Goal: Complete application form

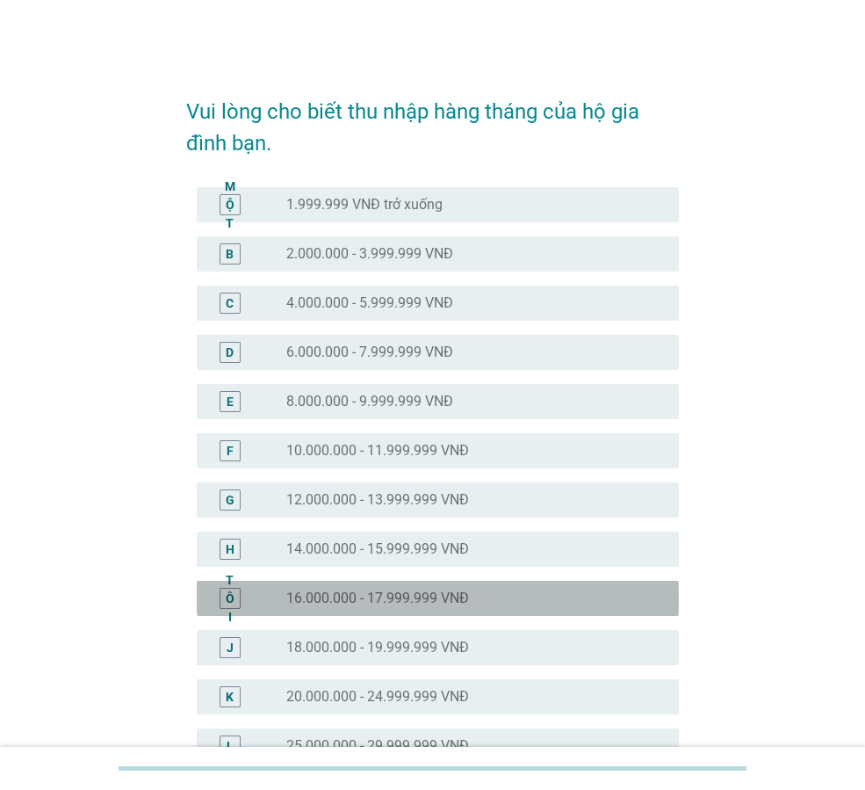
click at [430, 608] on div "nút radio chưa được chọn 16.000.000 - 17.999.999 VNĐ" at bounding box center [475, 598] width 379 height 21
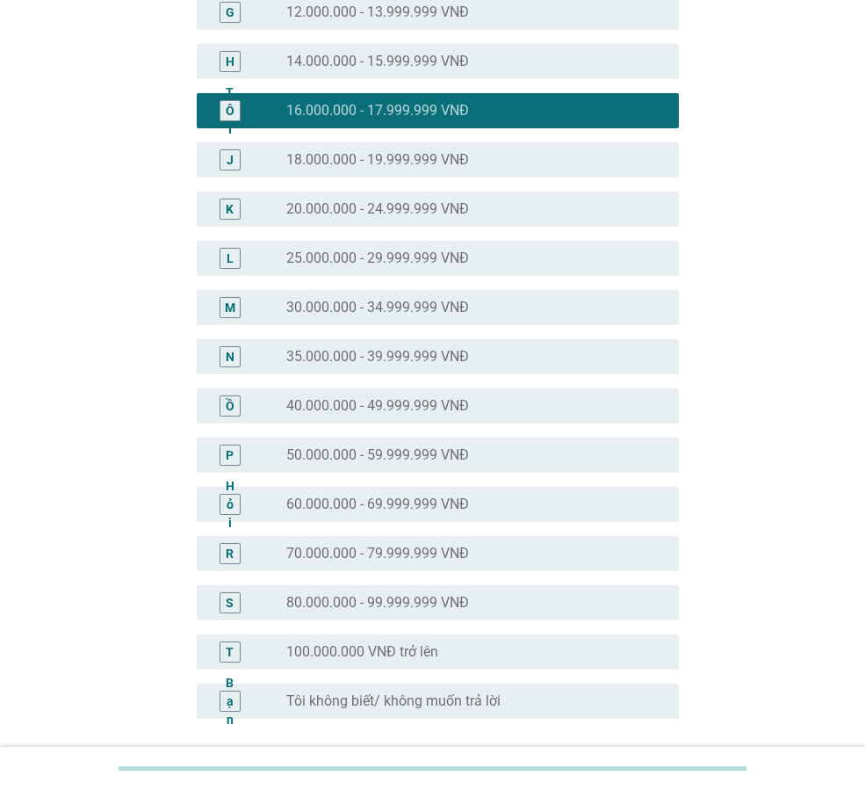
scroll to position [642, 0]
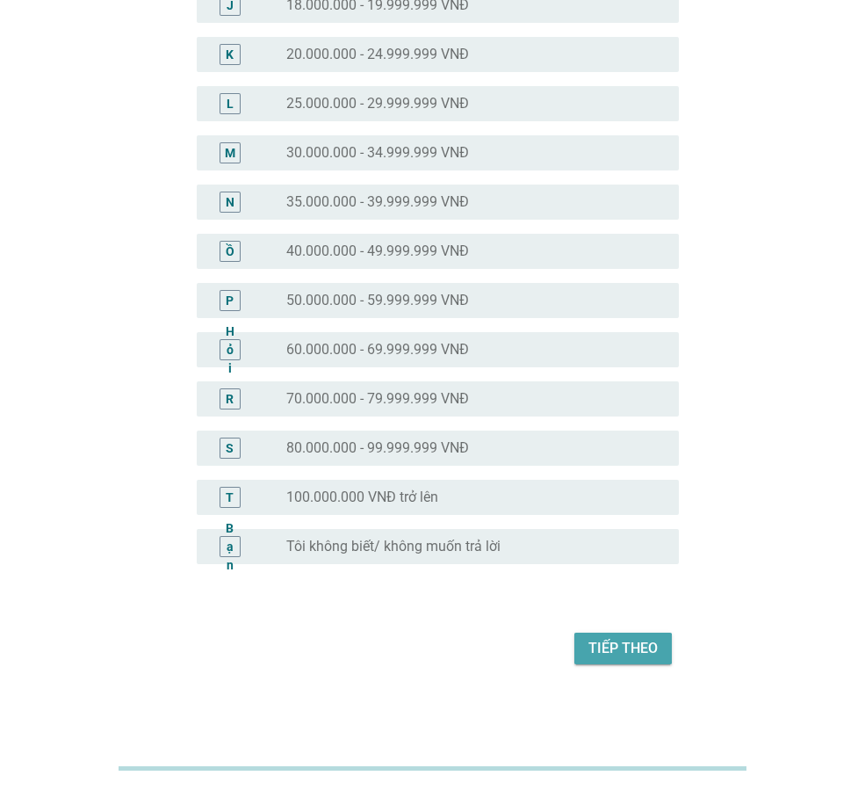
click at [606, 662] on button "Tiếp theo" at bounding box center [624, 649] width 98 height 32
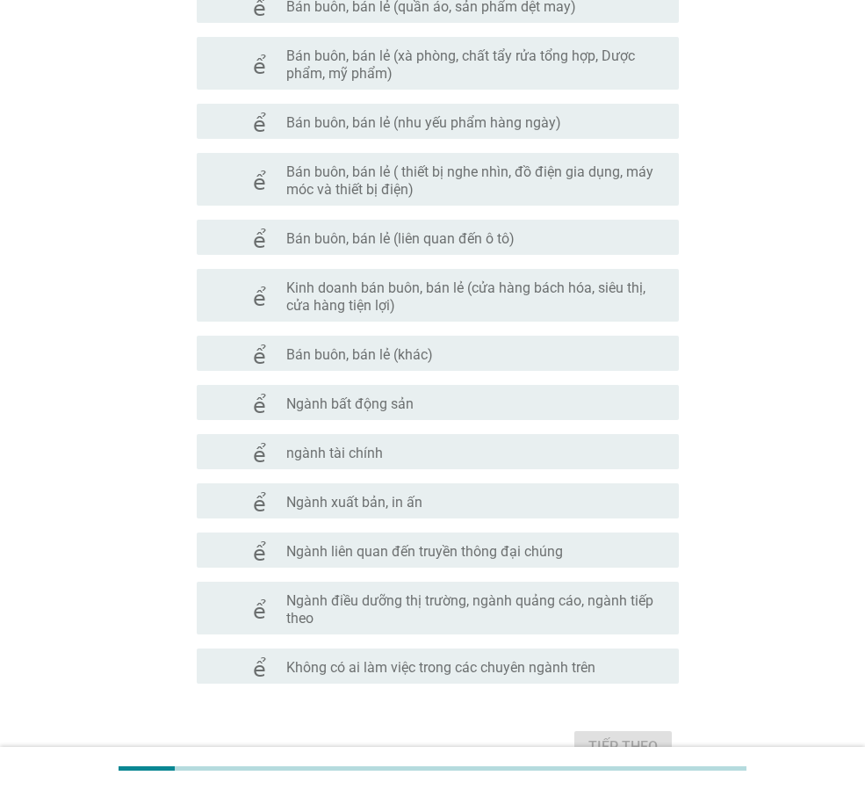
scroll to position [784, 0]
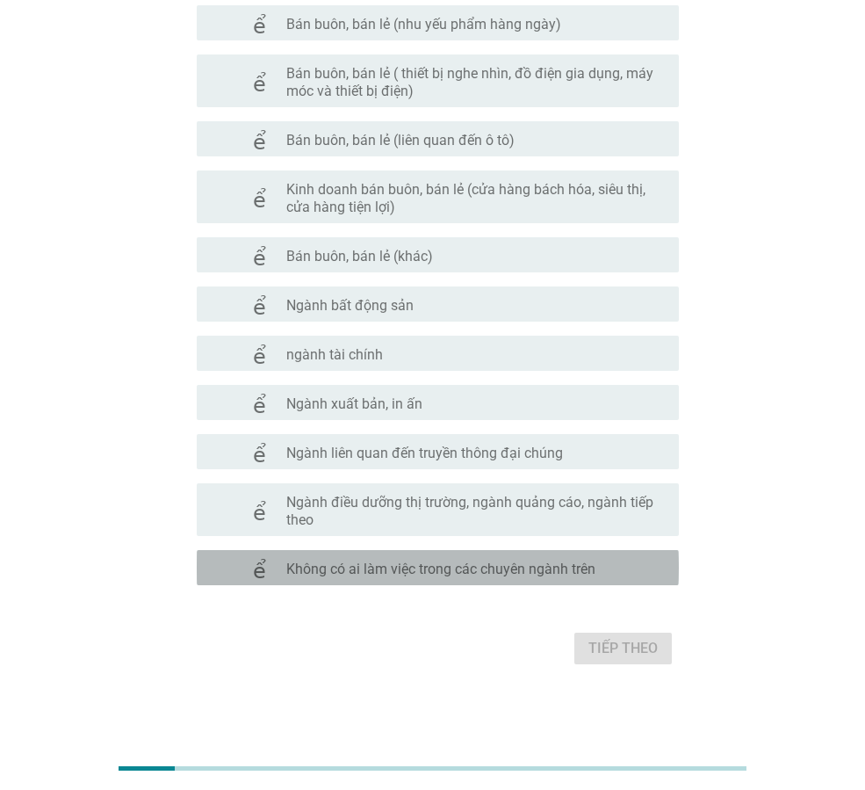
click at [480, 568] on font "Không có ai làm việc trong các chuyên ngành trên" at bounding box center [440, 569] width 309 height 17
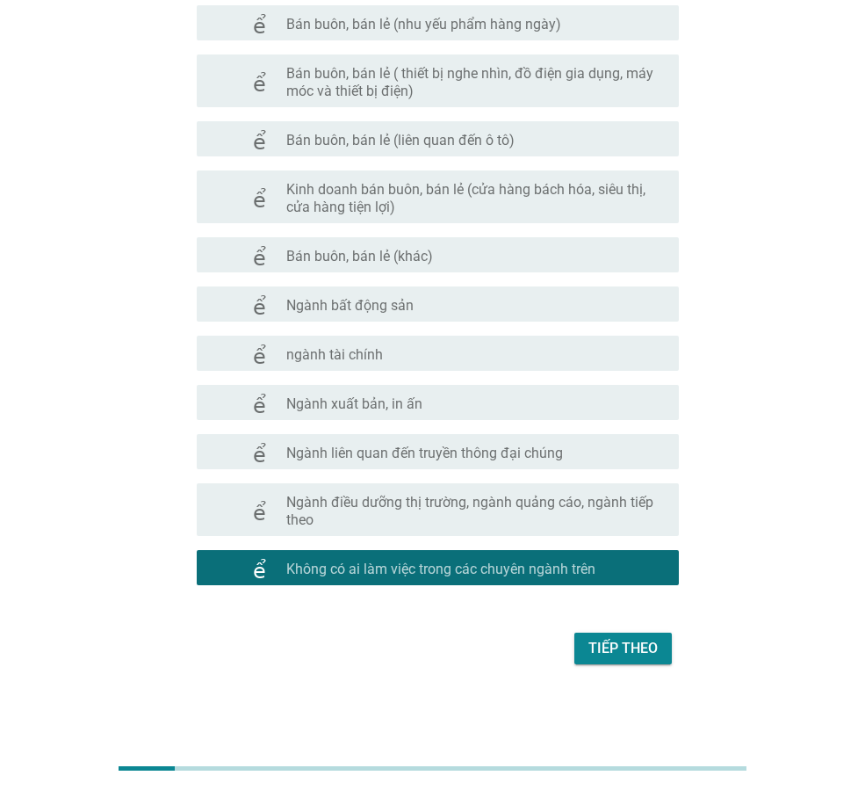
click at [620, 643] on font "Tiếp theo" at bounding box center [623, 648] width 69 height 17
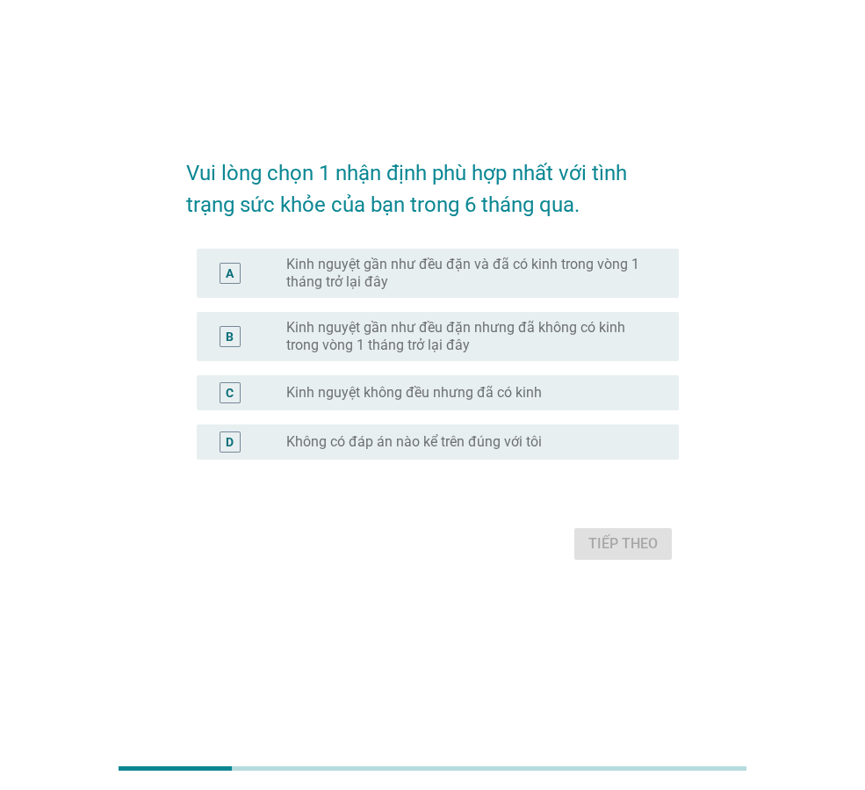
scroll to position [0, 0]
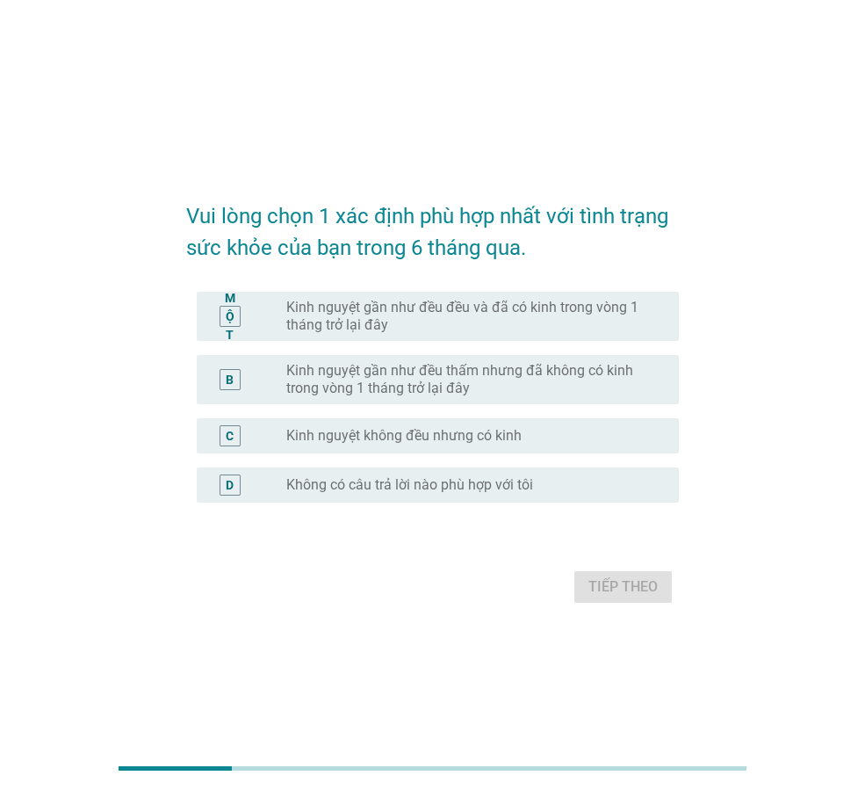
click at [615, 304] on font "Kinh nguyệt gần như đều đều và đã có kinh trong vòng 1 tháng trở lại đây" at bounding box center [462, 316] width 352 height 34
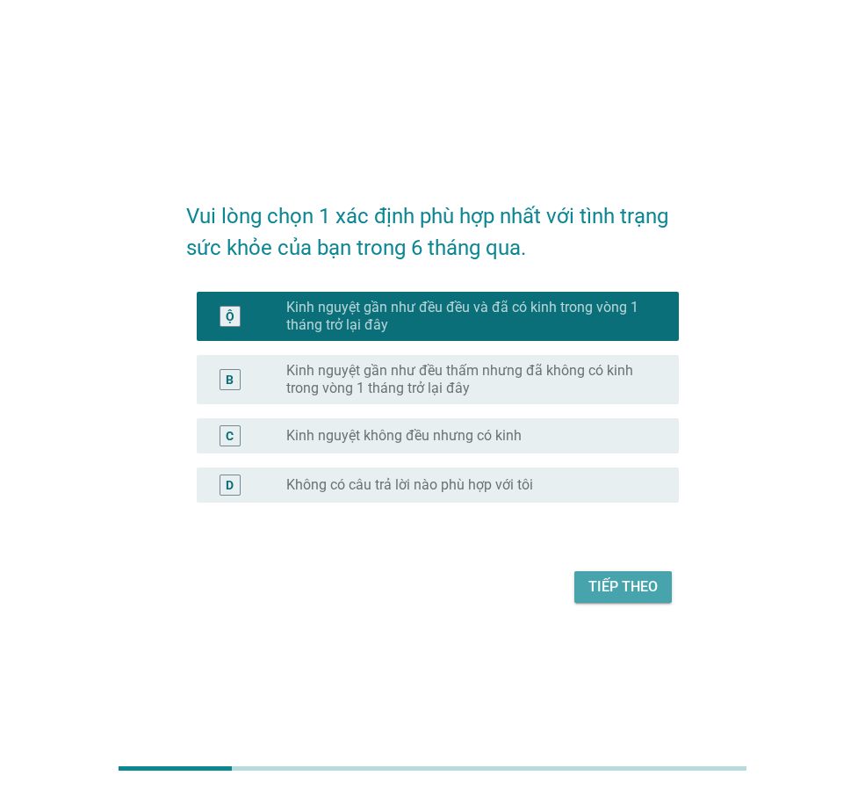
click at [634, 585] on font "Tiếp theo" at bounding box center [623, 586] width 69 height 17
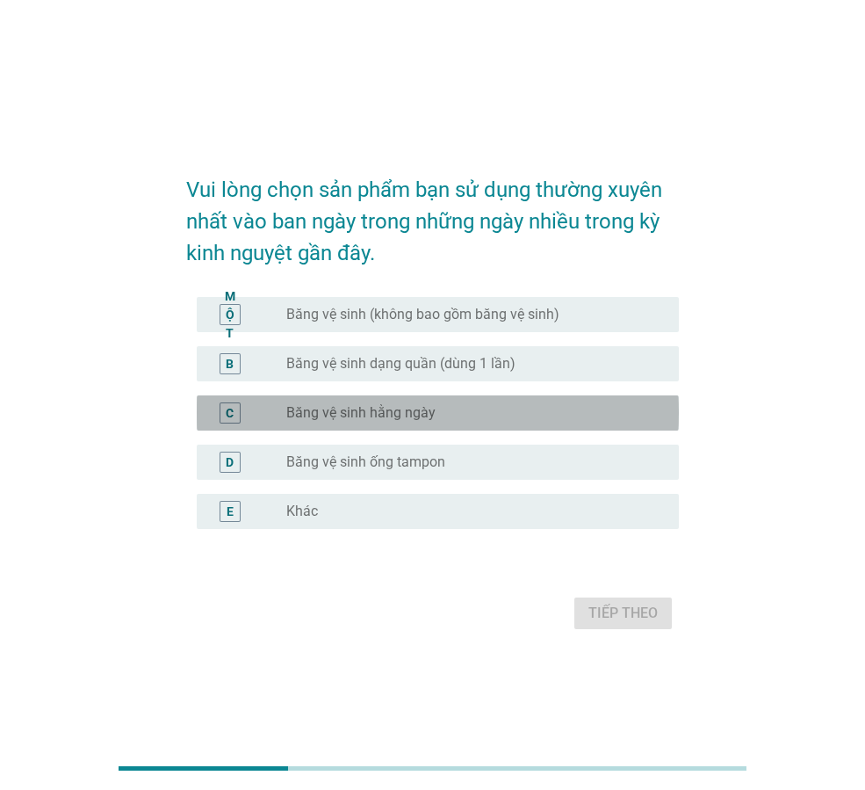
click at [442, 414] on div "nút radio chưa được chọn Băng vệ sinh hằng ngày" at bounding box center [468, 413] width 365 height 18
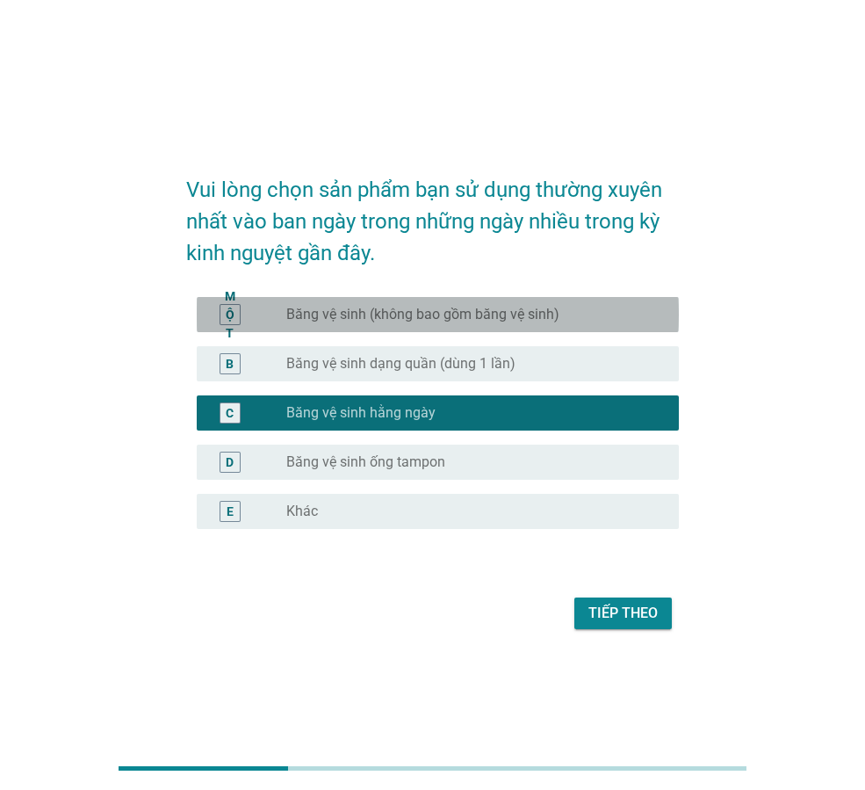
click at [518, 319] on font "Băng vệ sinh (không bao gồm băng vệ sinh)" at bounding box center [422, 314] width 273 height 17
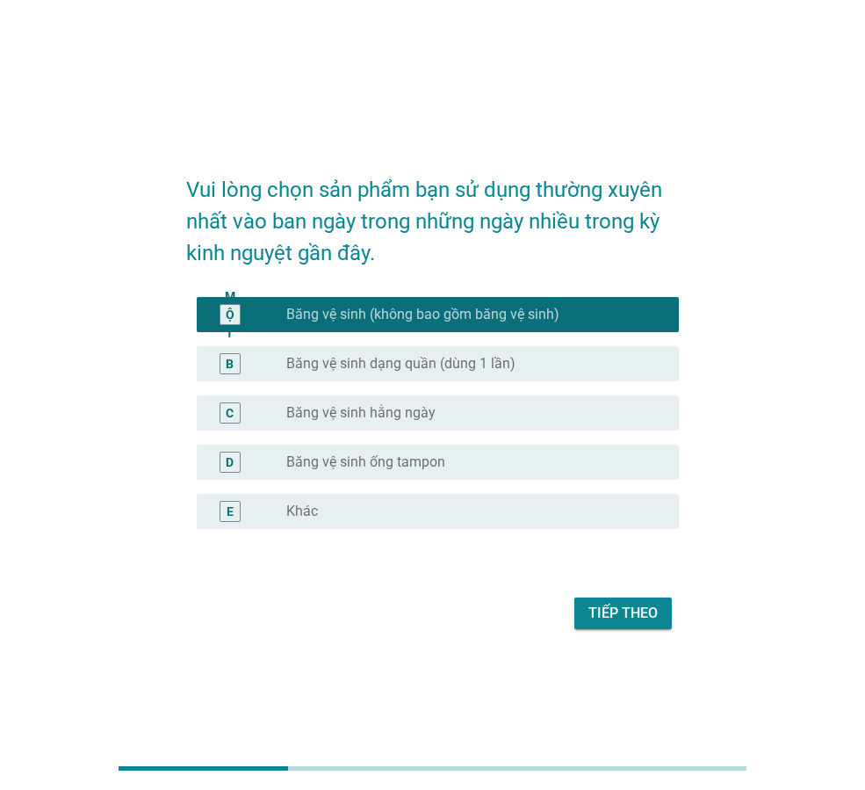
click at [514, 364] on div "nút radio chưa được chọn Băng vệ sinh dạng quần (dùng 1 lần)" at bounding box center [468, 364] width 365 height 18
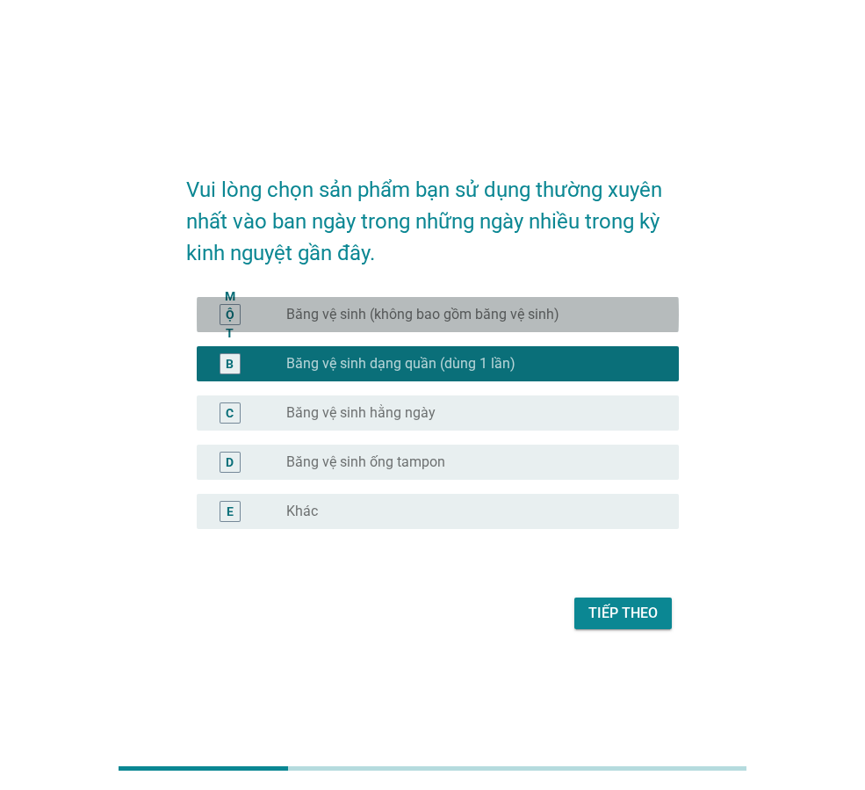
click at [552, 314] on font "Băng vệ sinh (không bao gồm băng vệ sinh)" at bounding box center [422, 314] width 273 height 17
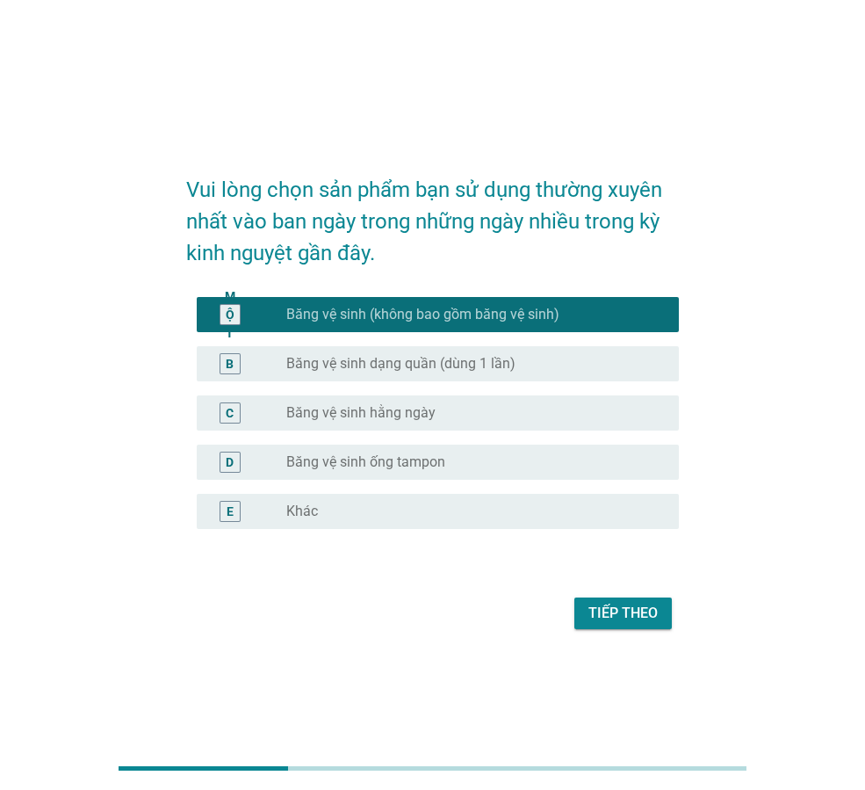
click at [614, 615] on font "Tiếp theo" at bounding box center [623, 613] width 69 height 17
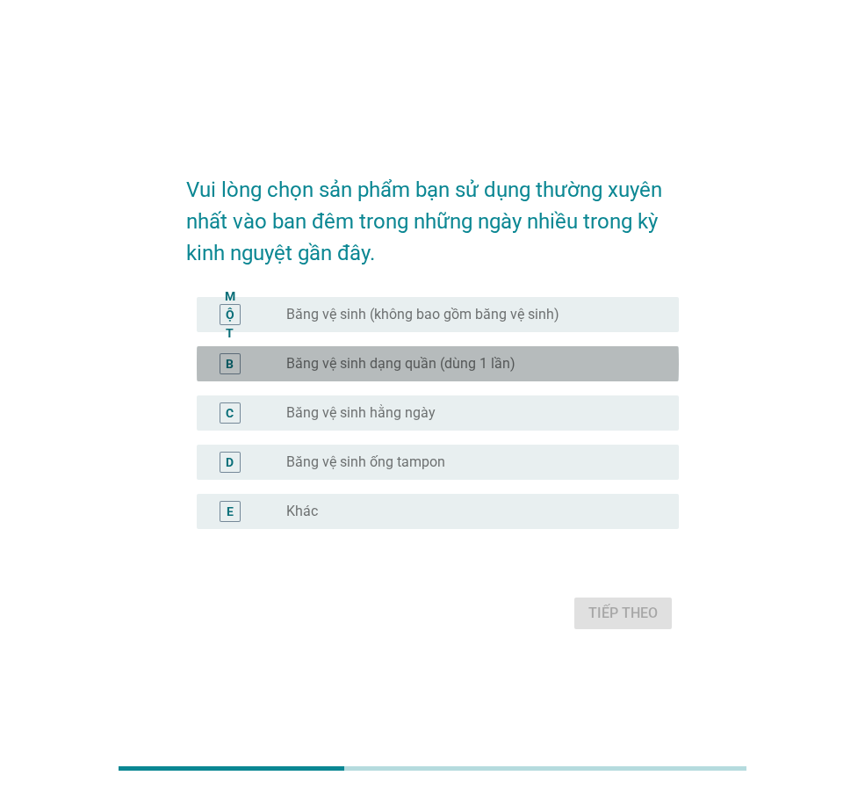
click at [554, 378] on div "B nút radio chưa được chọn Băng vệ sinh dạng quần (dùng 1 lần)" at bounding box center [438, 363] width 482 height 35
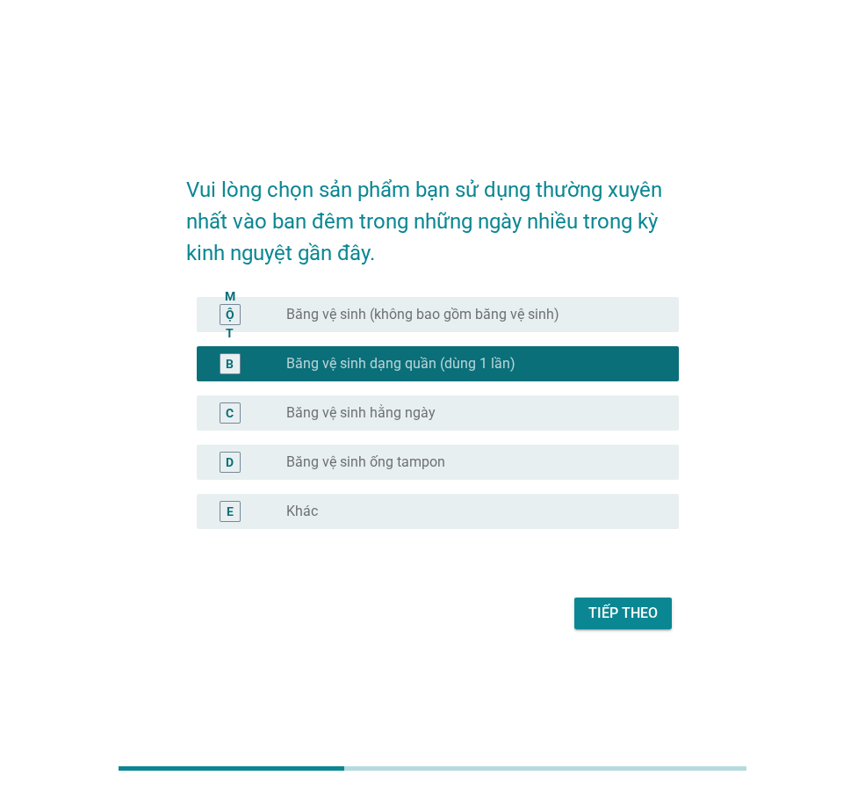
click at [650, 607] on font "Tiếp theo" at bounding box center [623, 613] width 69 height 17
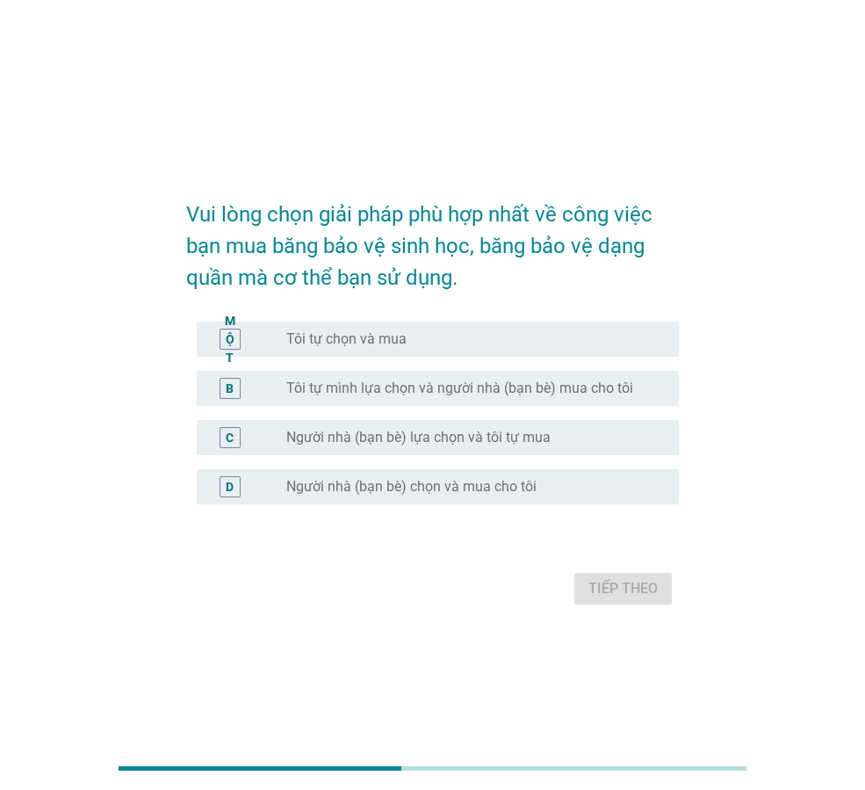
click at [417, 337] on div "nút radio chưa được chọn Tôi tự chọn và mua" at bounding box center [468, 339] width 365 height 18
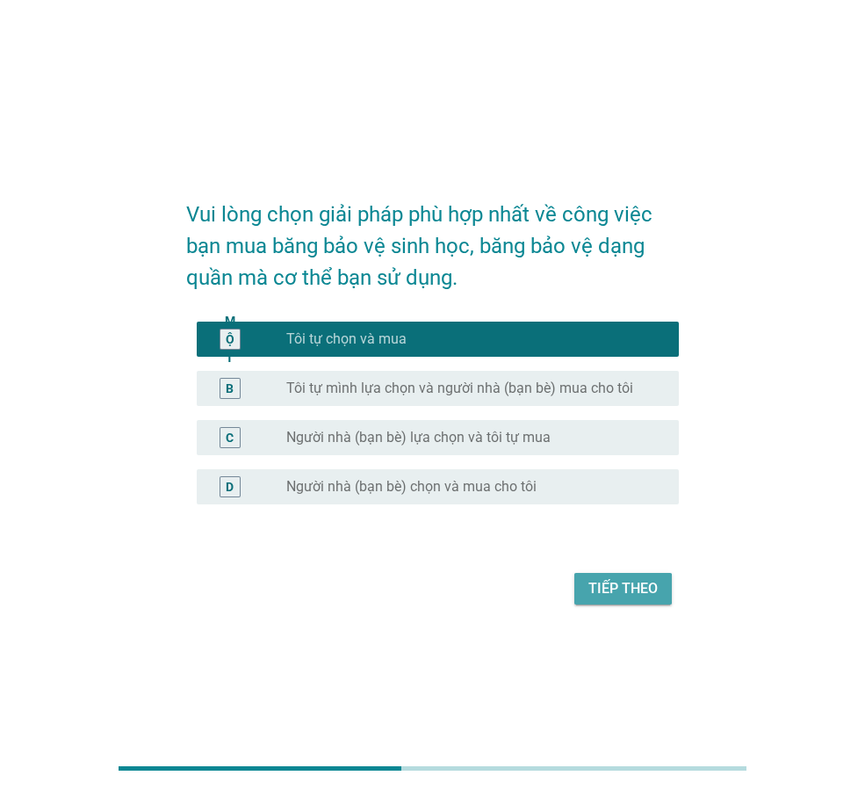
click at [595, 587] on font "Tiếp theo" at bounding box center [623, 588] width 69 height 17
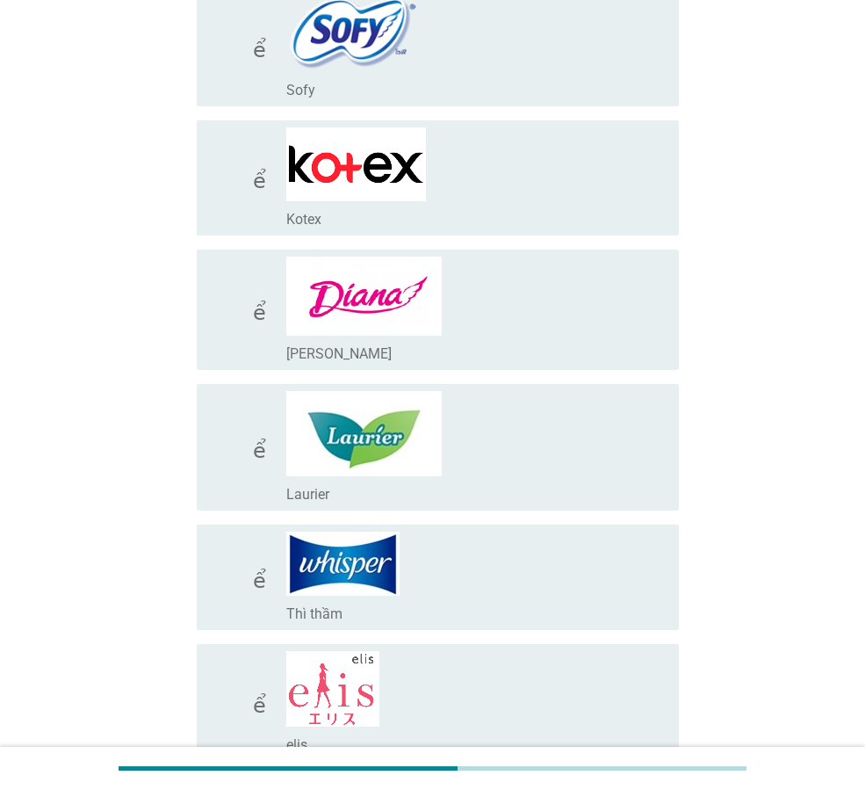
scroll to position [527, 0]
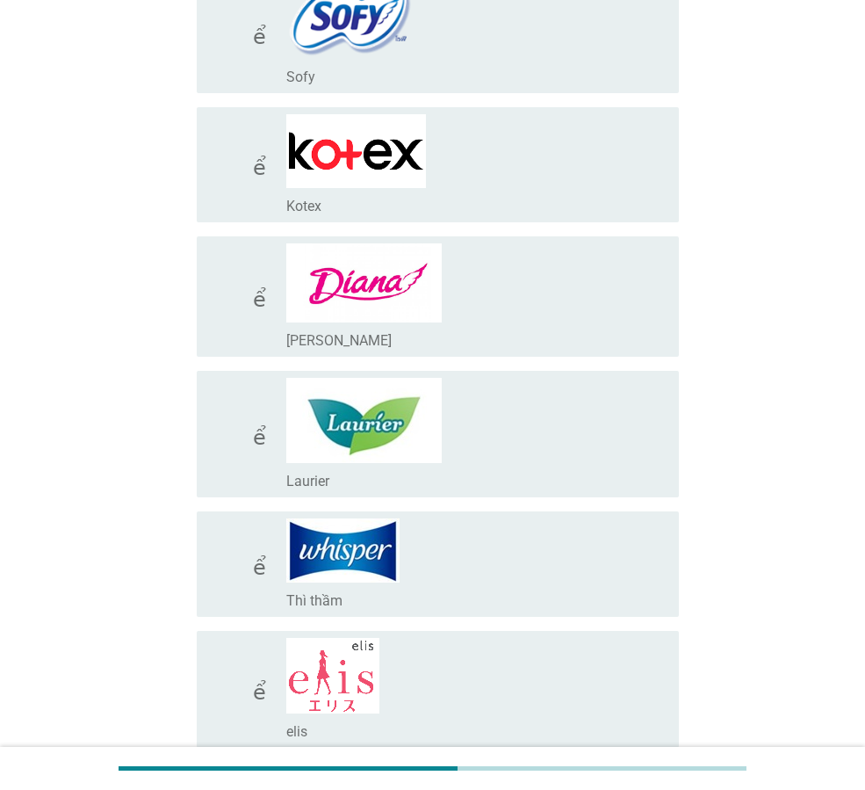
click at [484, 332] on div "check_box_outline_blank [PERSON_NAME]" at bounding box center [475, 339] width 379 height 21
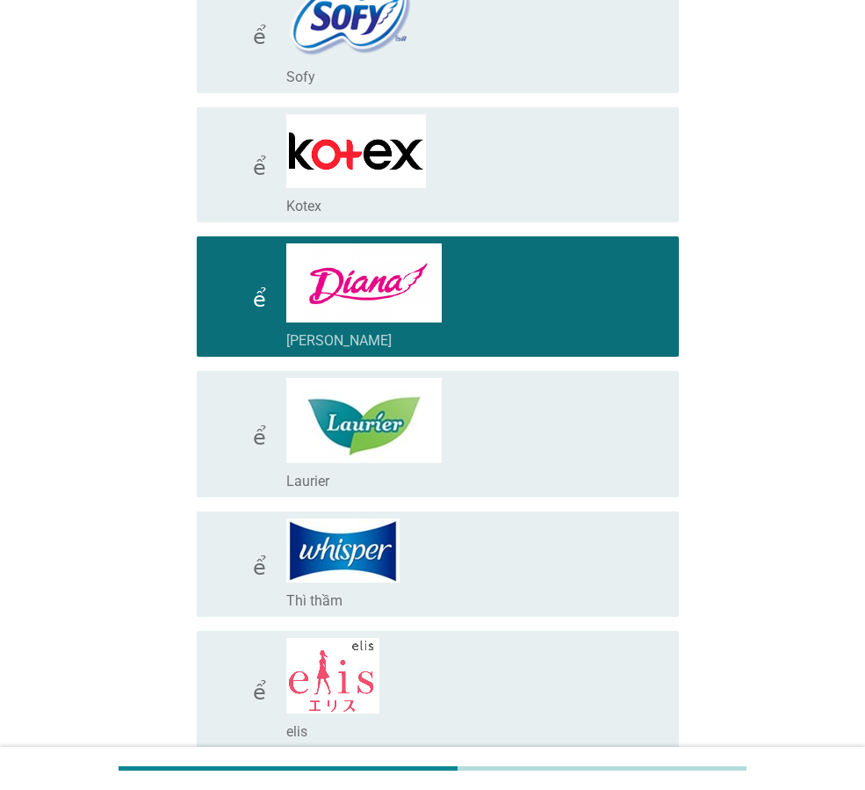
click at [503, 424] on div "check_box_outline_blank Laurier" at bounding box center [475, 434] width 379 height 112
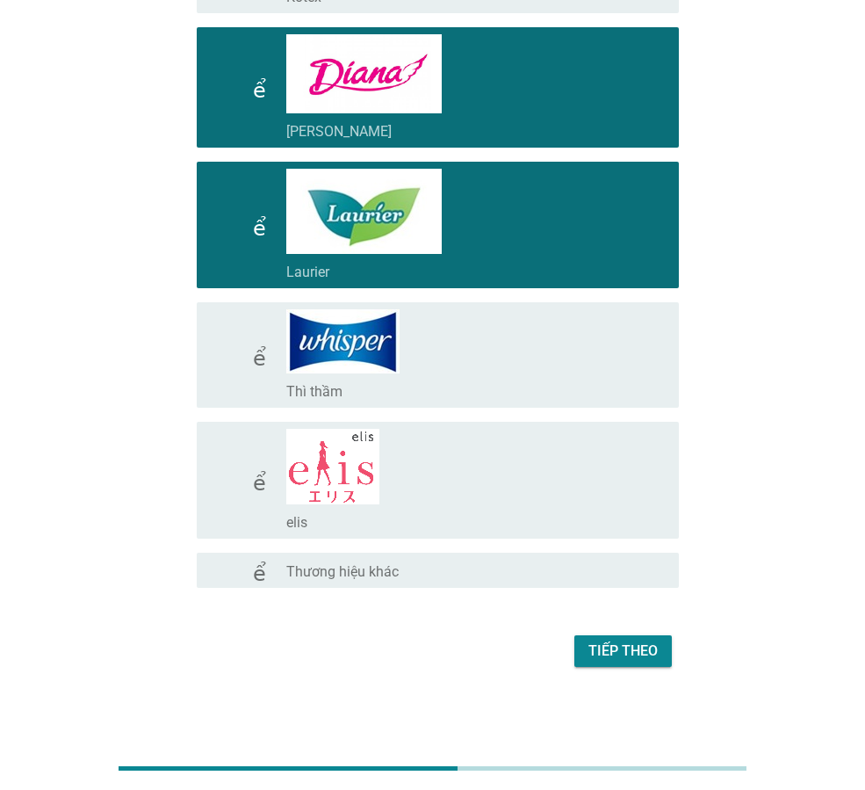
scroll to position [739, 0]
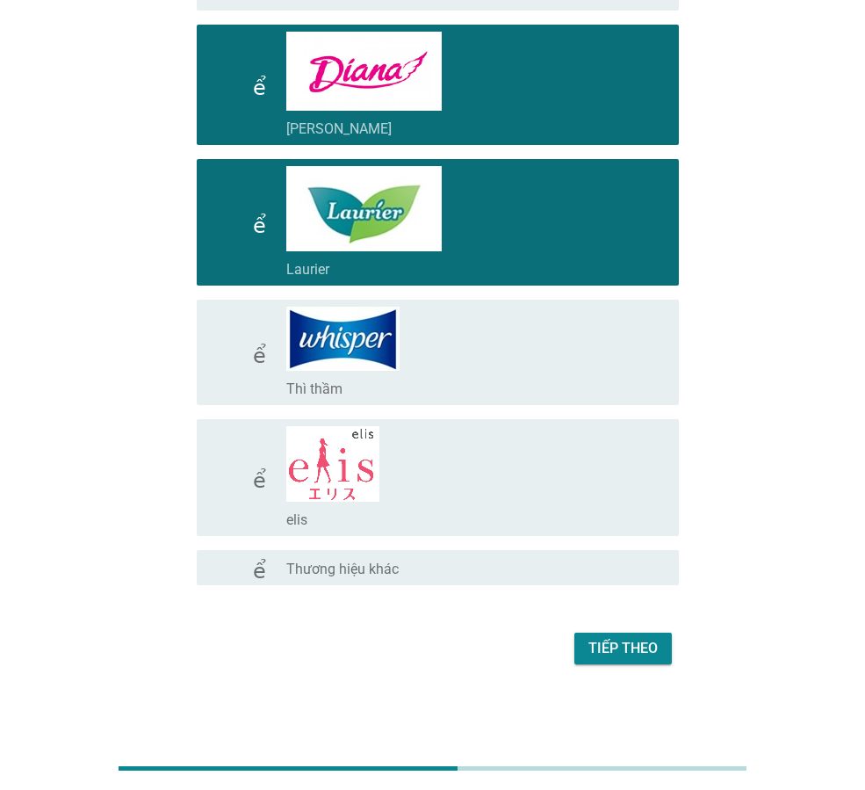
click at [648, 664] on div "Tiếp theo" at bounding box center [432, 648] width 493 height 42
click at [646, 650] on font "Tiếp theo" at bounding box center [623, 648] width 69 height 17
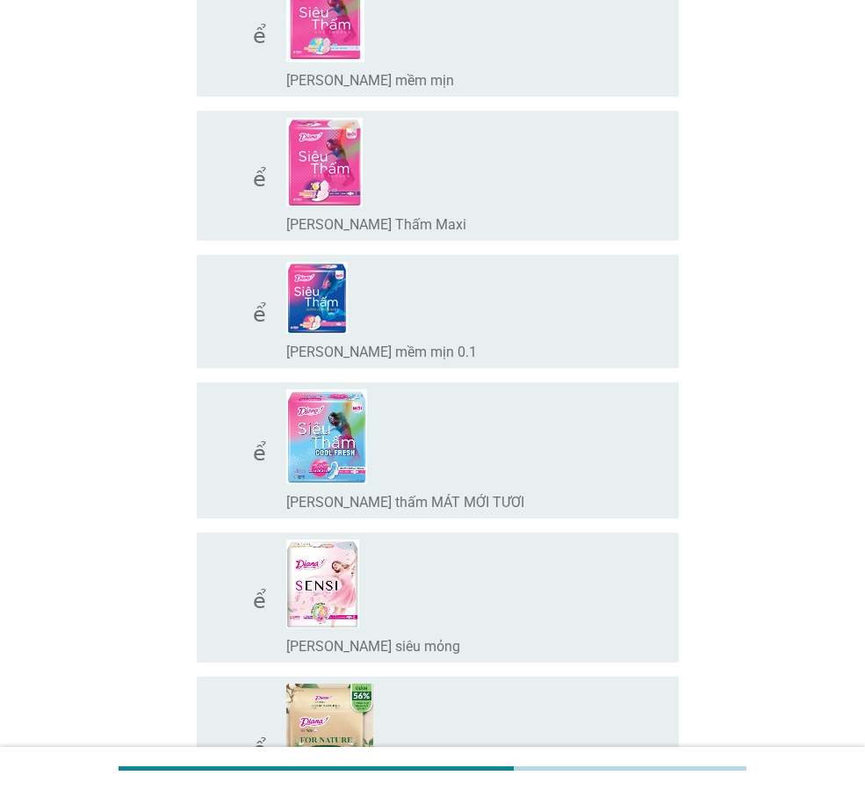
scroll to position [264, 0]
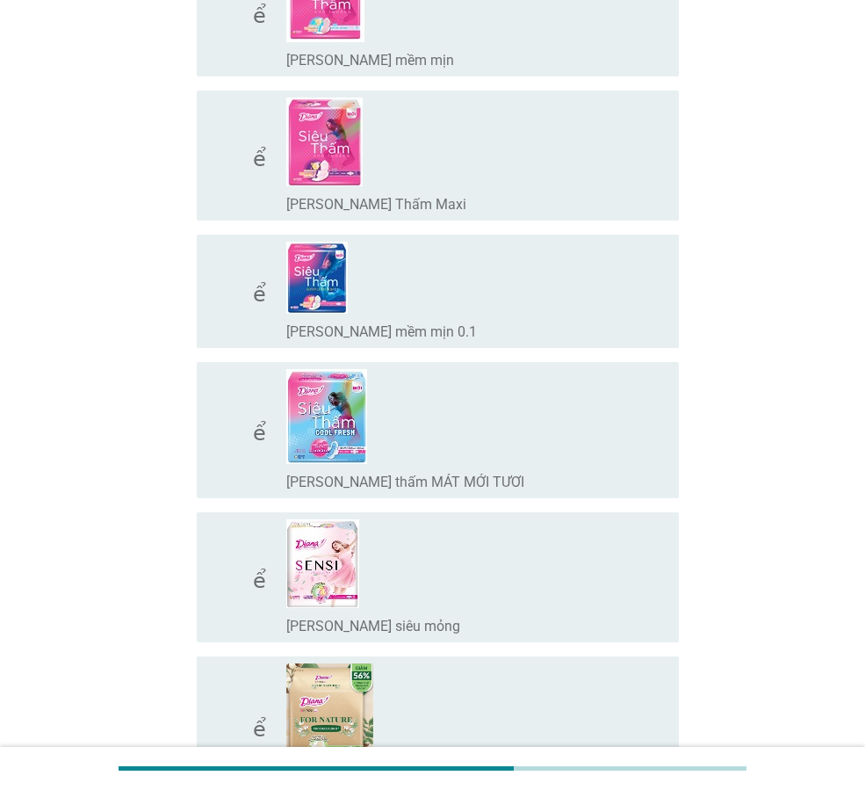
click at [487, 453] on div "check_box_outline_blank [PERSON_NAME] thấm MÁT MỚI TƯƠI" at bounding box center [475, 430] width 379 height 122
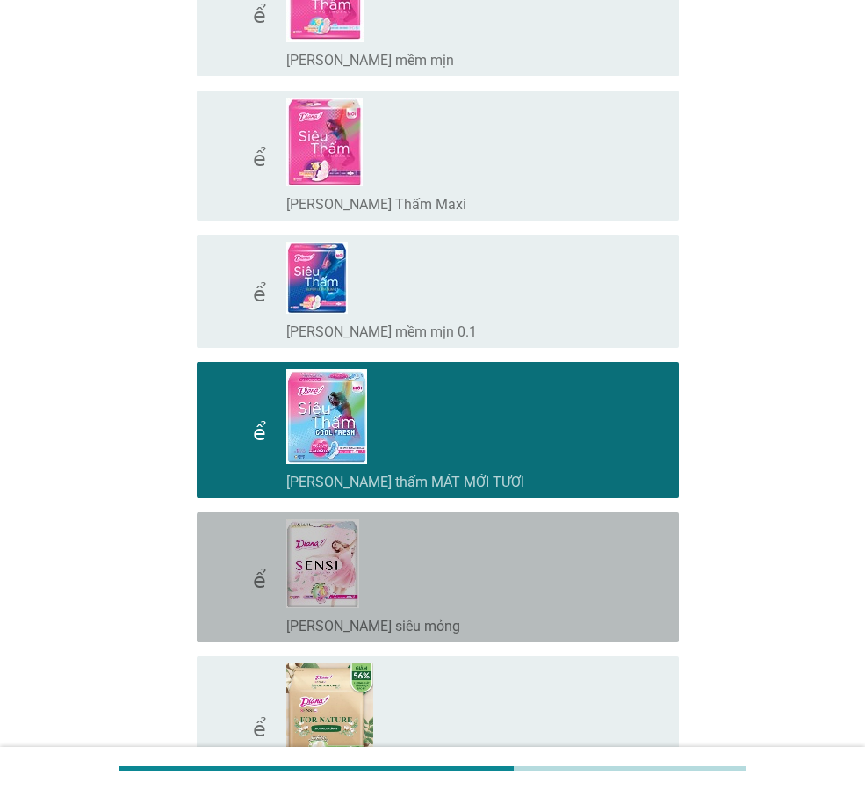
click at [474, 567] on div "check_box_outline_blank [PERSON_NAME] SENSI siêu mỏng" at bounding box center [475, 577] width 379 height 116
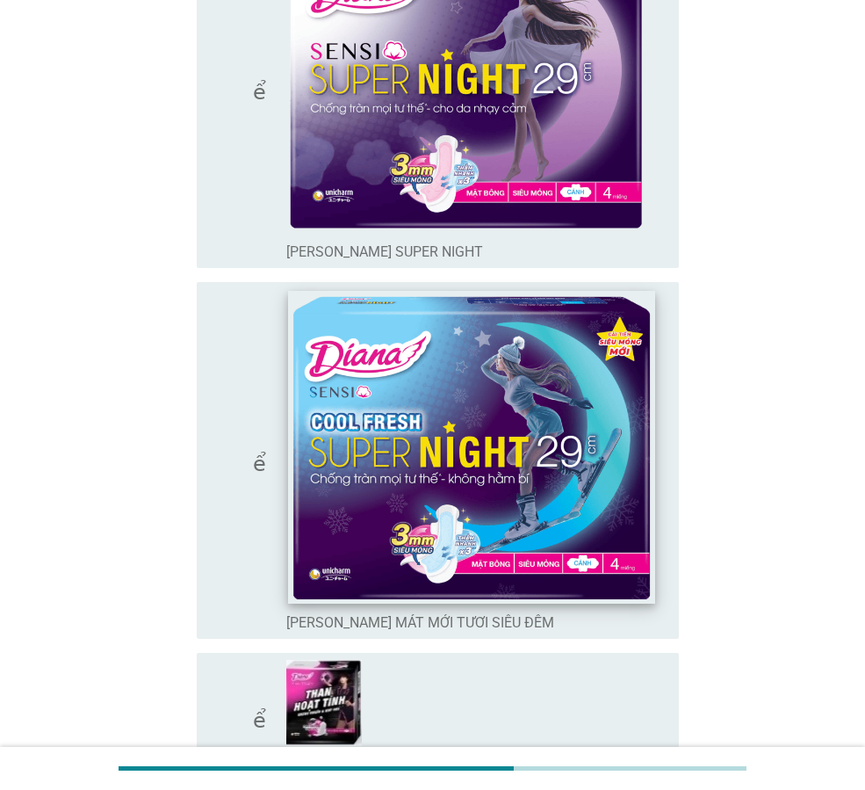
scroll to position [1845, 0]
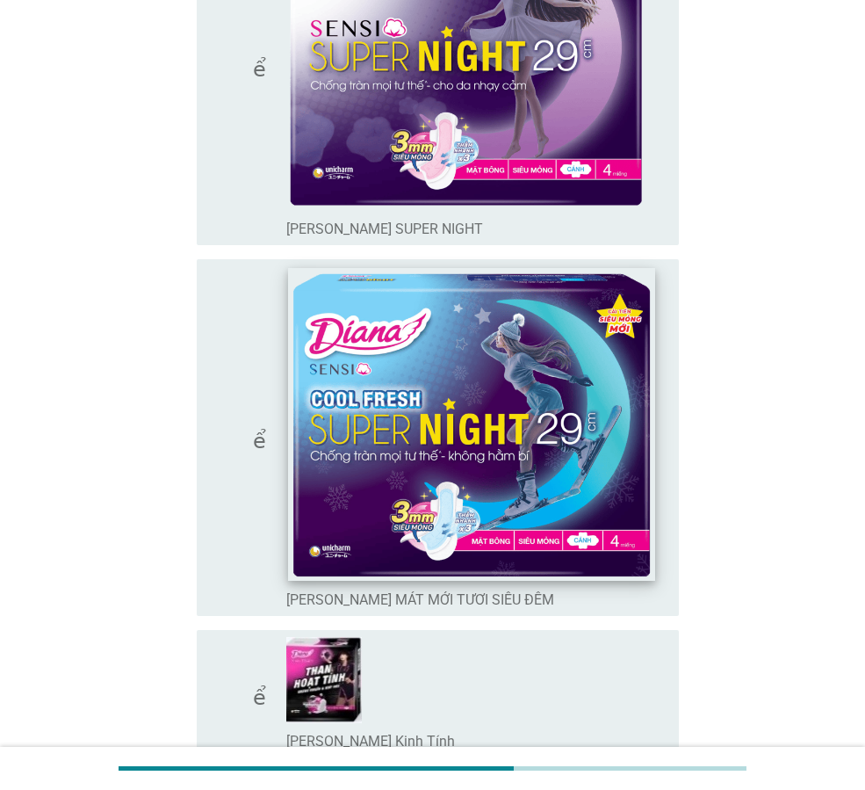
click at [505, 472] on img at bounding box center [471, 423] width 366 height 313
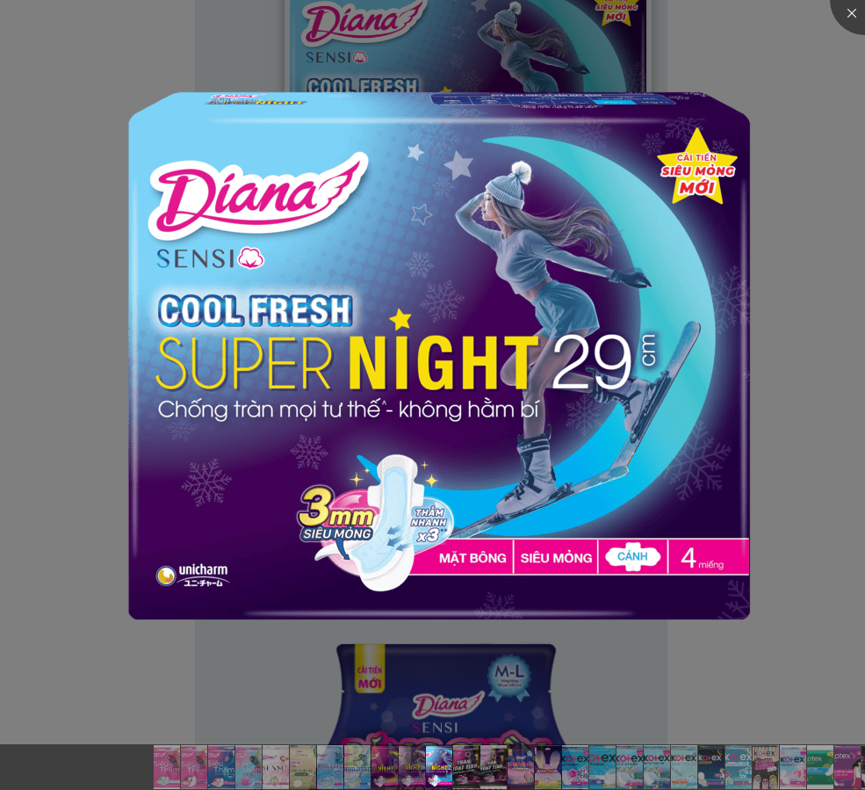
scroll to position [2197, 0]
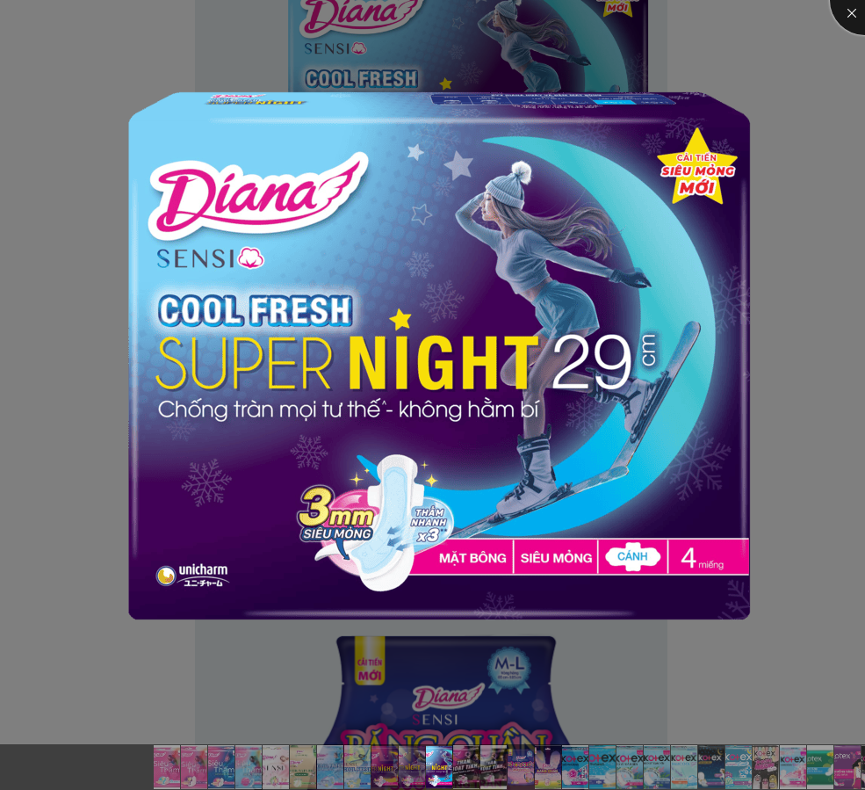
click at [858, 16] on div at bounding box center [865, 0] width 70 height 70
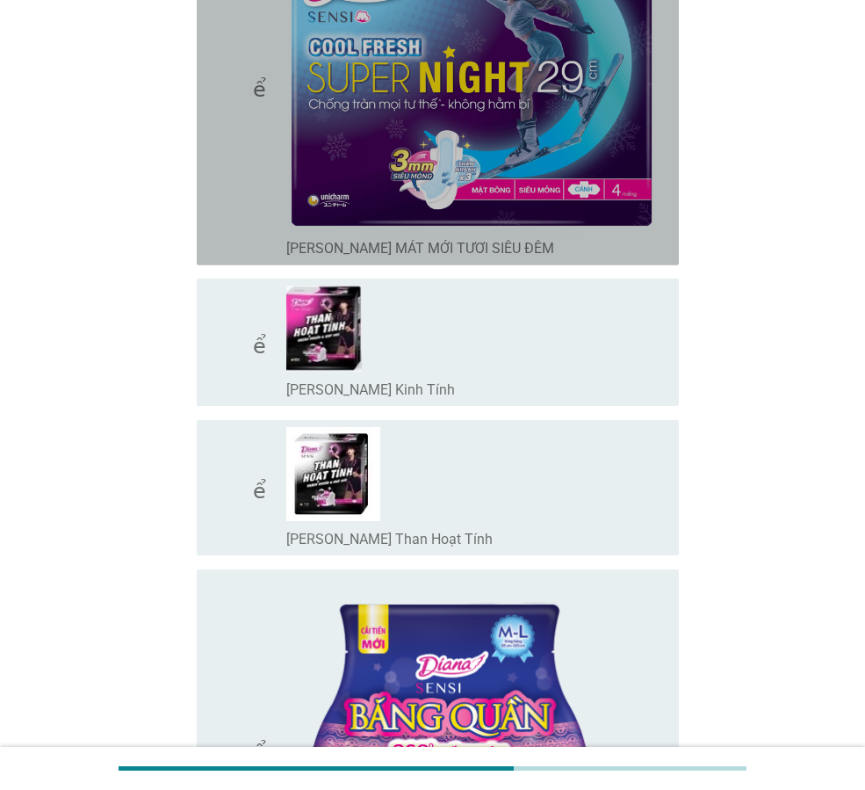
click at [249, 97] on icon "kiểm tra" at bounding box center [283, 87] width 145 height 344
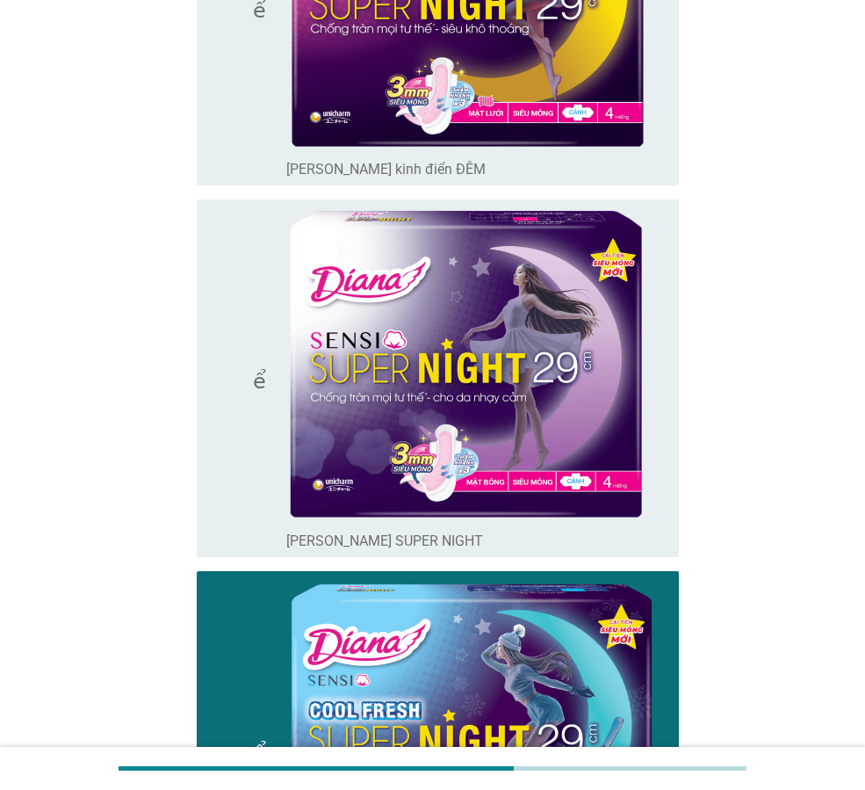
scroll to position [1494, 0]
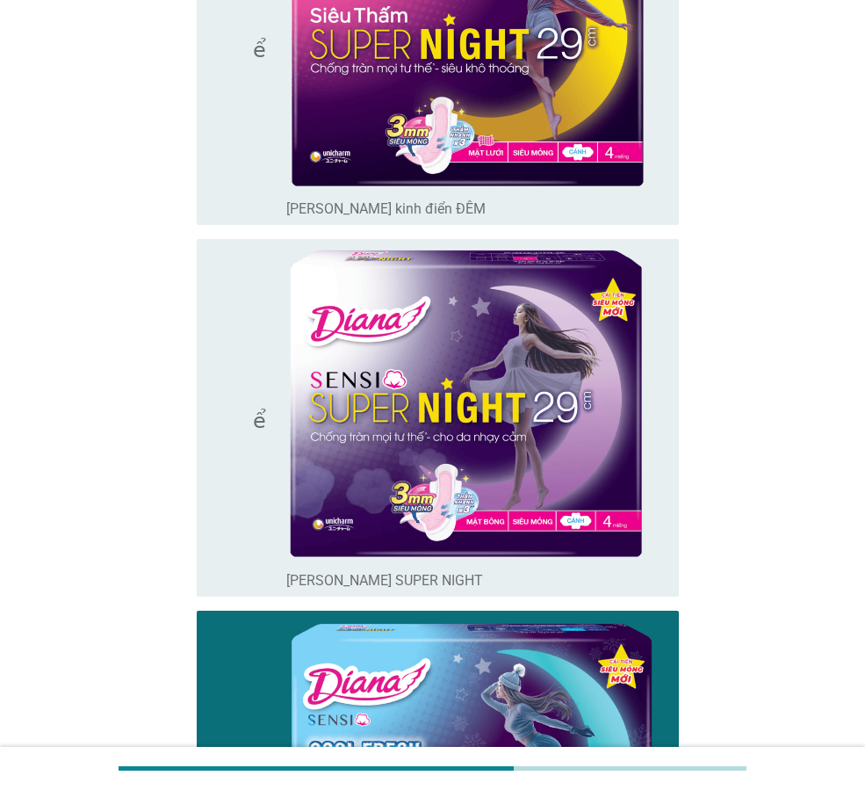
click at [253, 86] on icon "kiểm tra" at bounding box center [283, 47] width 145 height 344
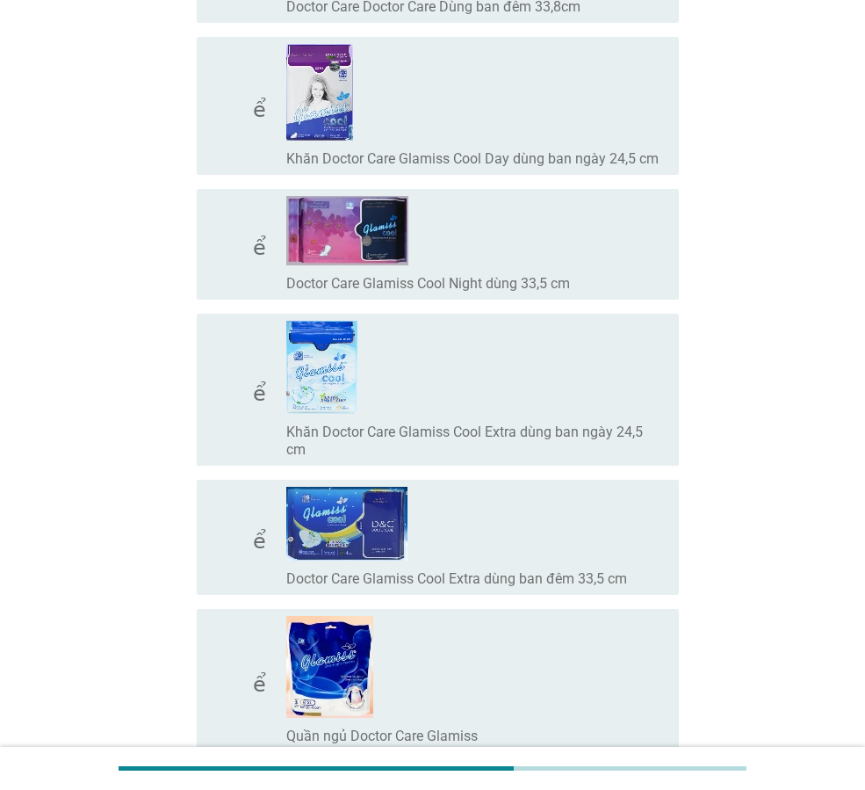
scroll to position [16075, 0]
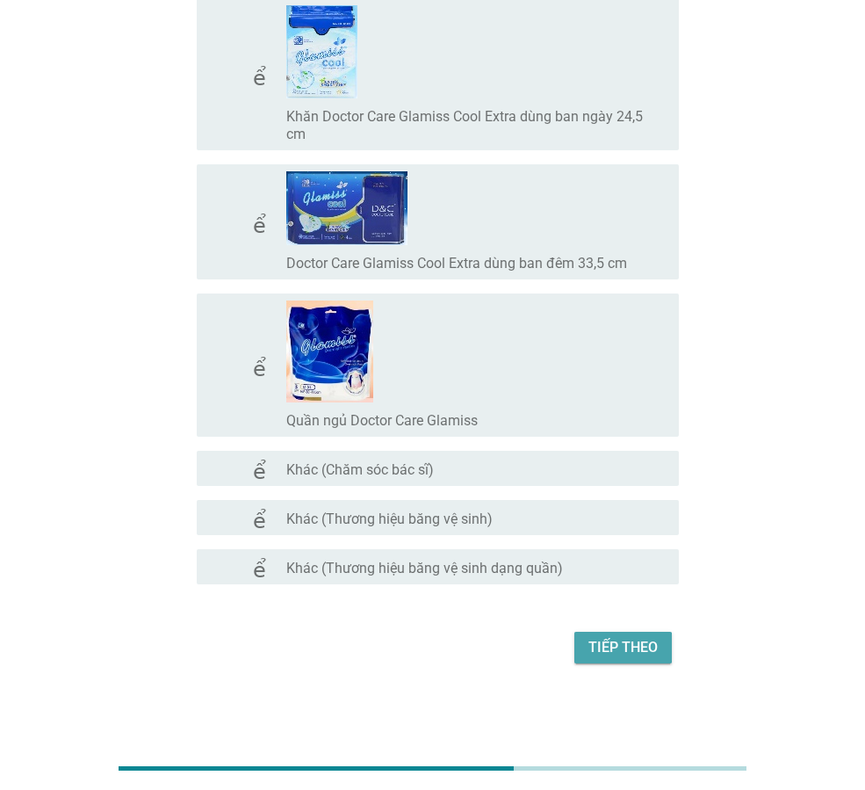
click at [629, 642] on font "Tiếp theo" at bounding box center [623, 647] width 69 height 17
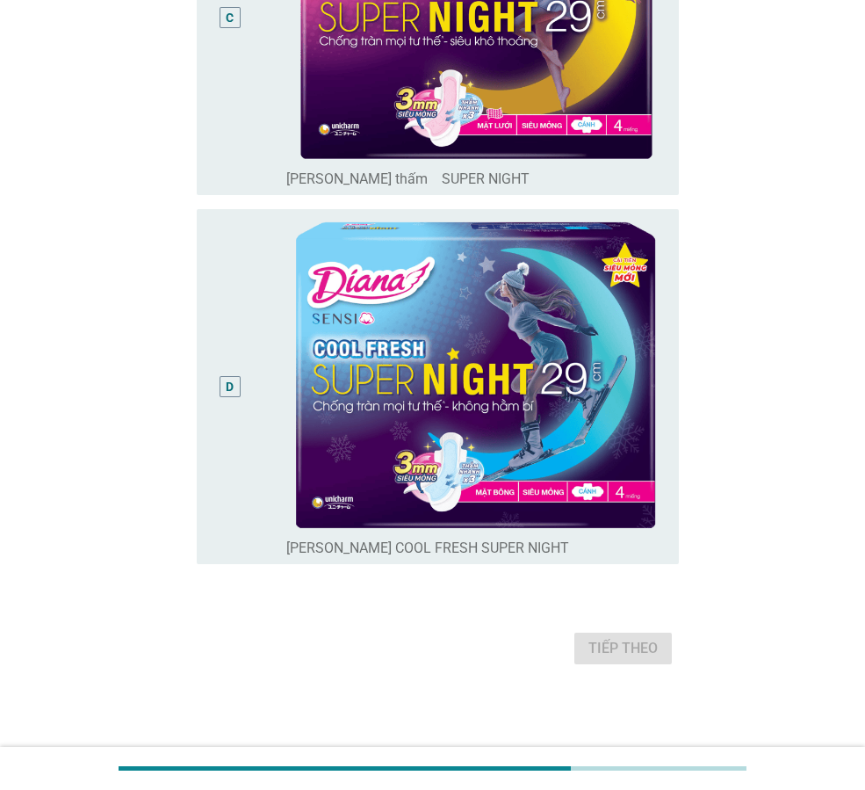
scroll to position [0, 0]
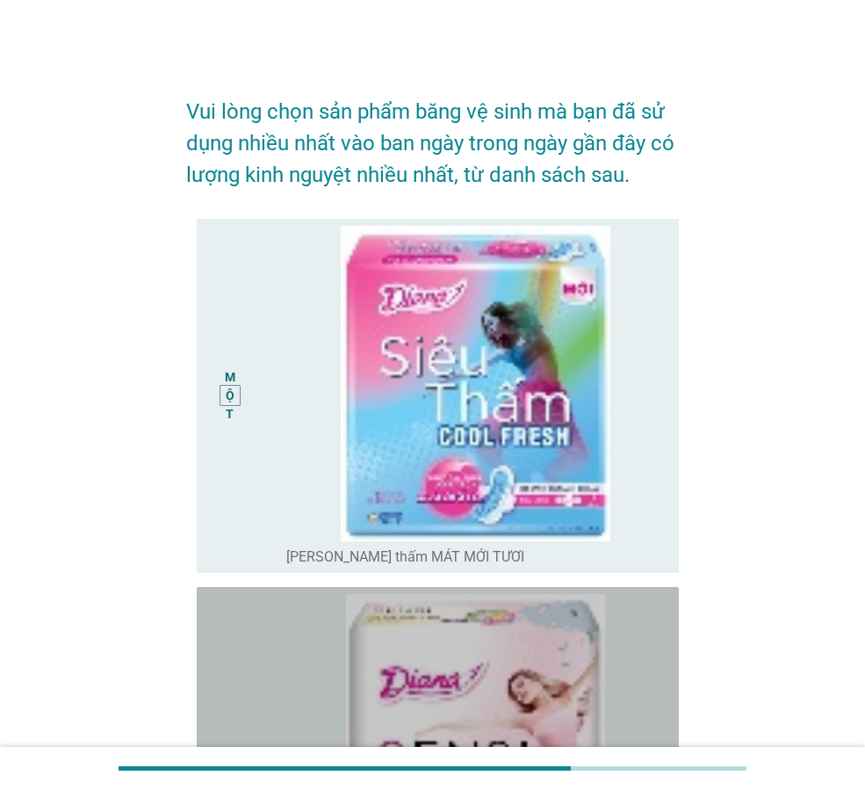
click at [241, 682] on div "B" at bounding box center [230, 764] width 38 height 341
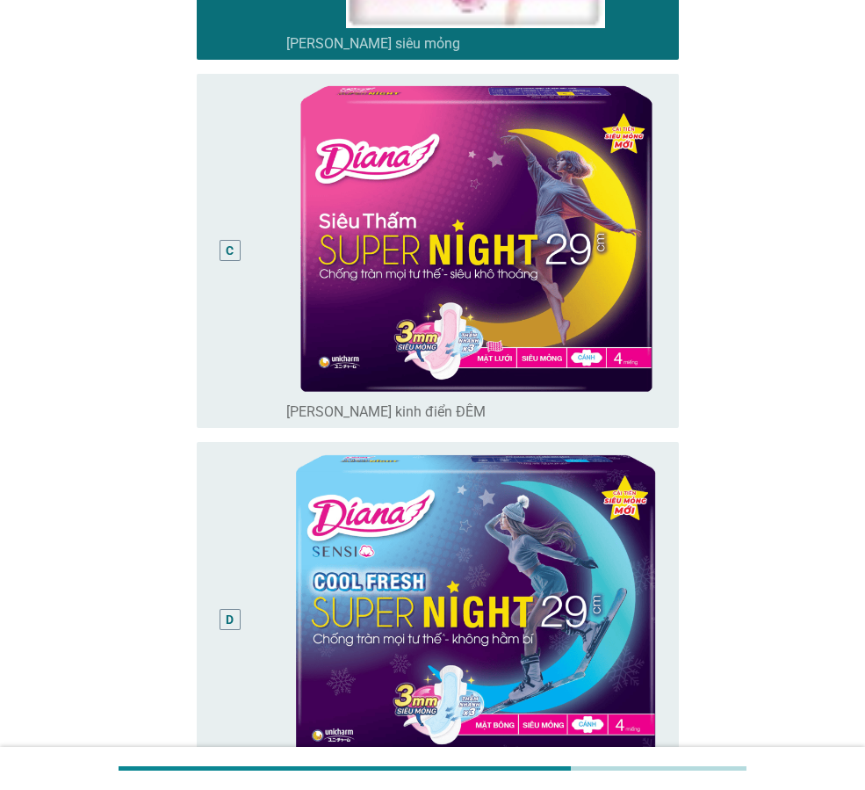
scroll to position [1115, 0]
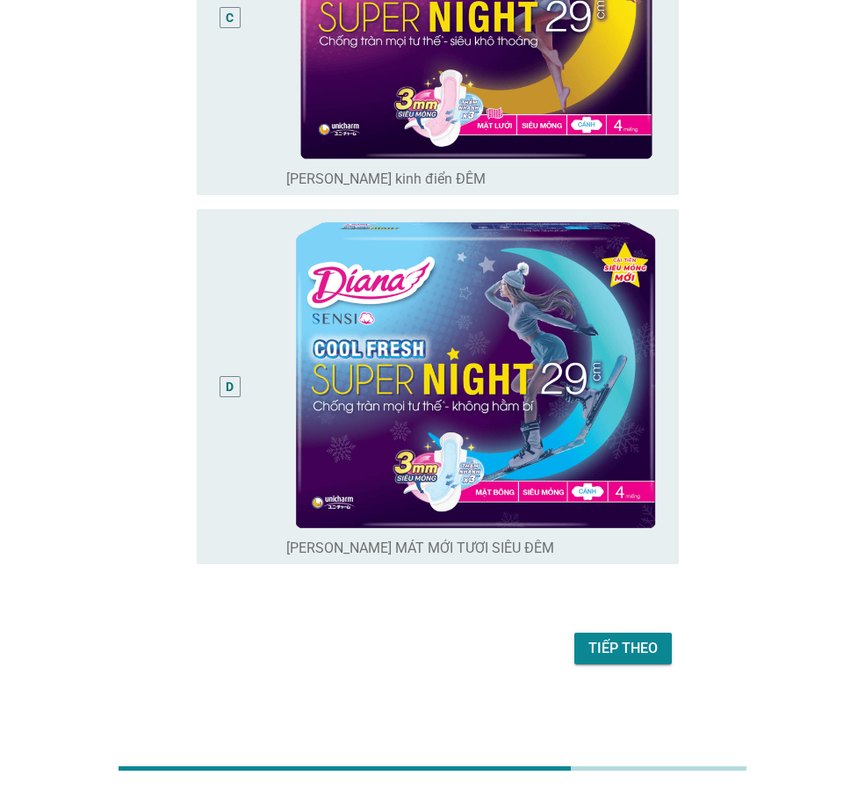
click at [616, 642] on font "Tiếp theo" at bounding box center [623, 648] width 69 height 17
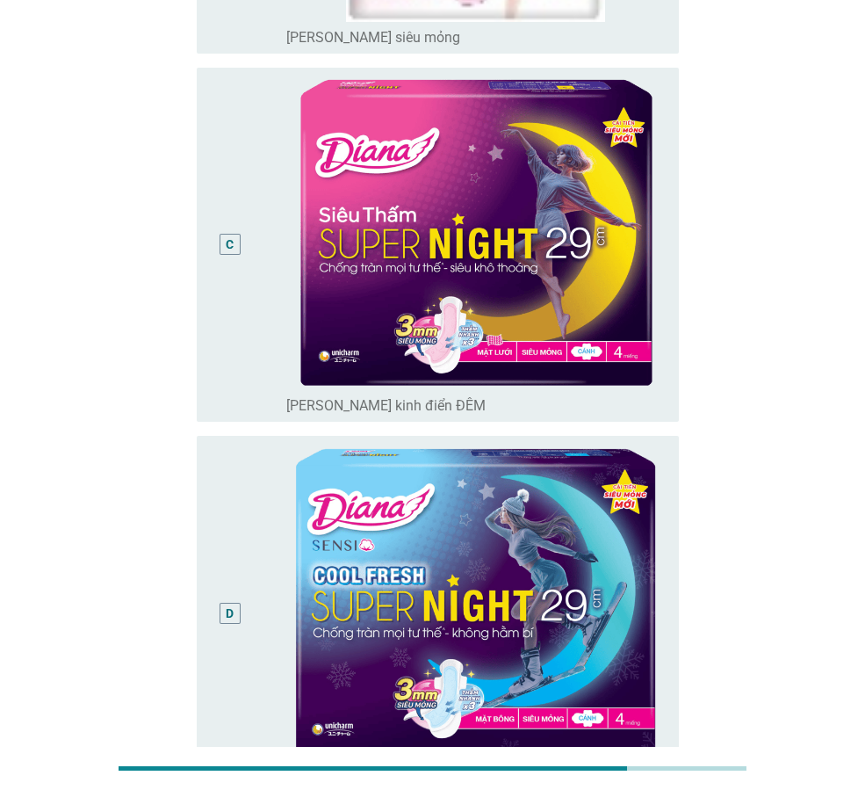
scroll to position [879, 0]
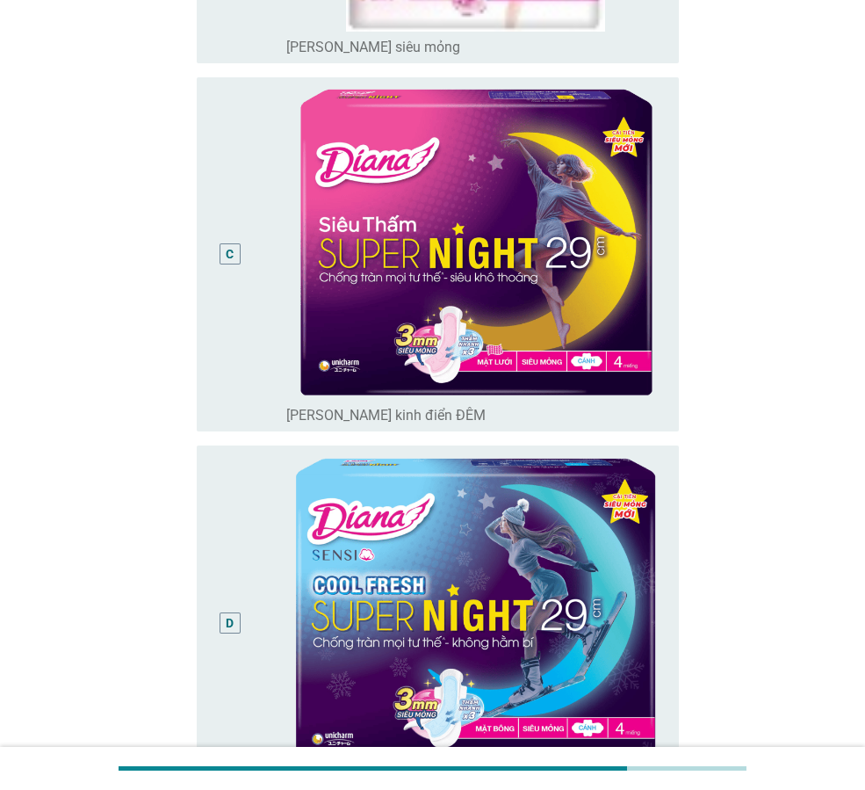
click at [220, 342] on div "C" at bounding box center [230, 254] width 38 height 341
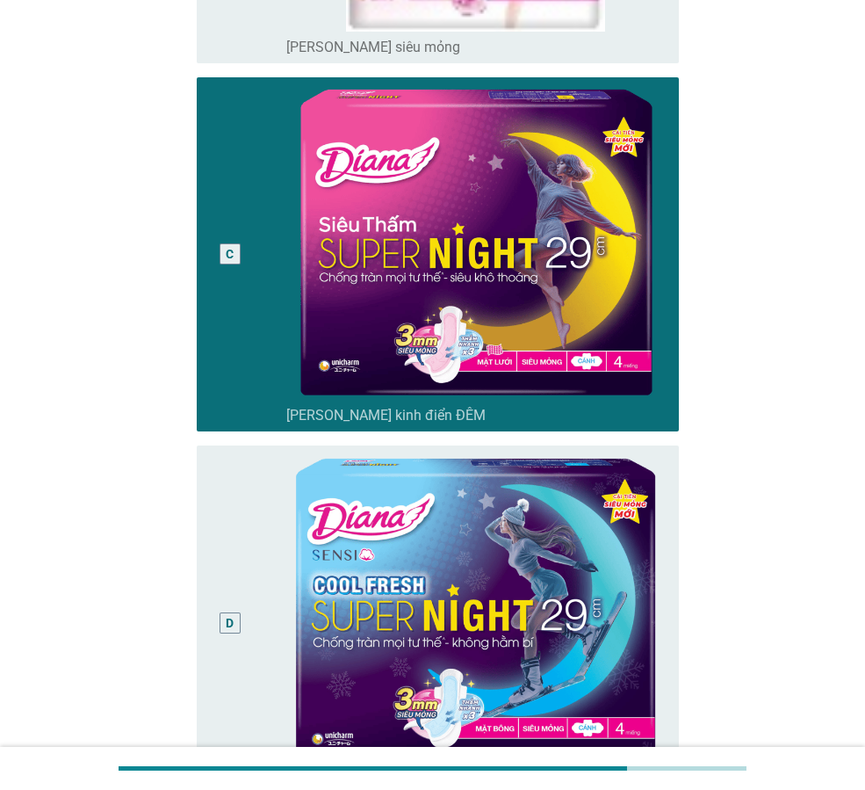
click at [208, 604] on div "D nút radio chưa được chọn [PERSON_NAME] MÁT MỚI TƯƠI SIÊU ĐÊM" at bounding box center [438, 622] width 482 height 355
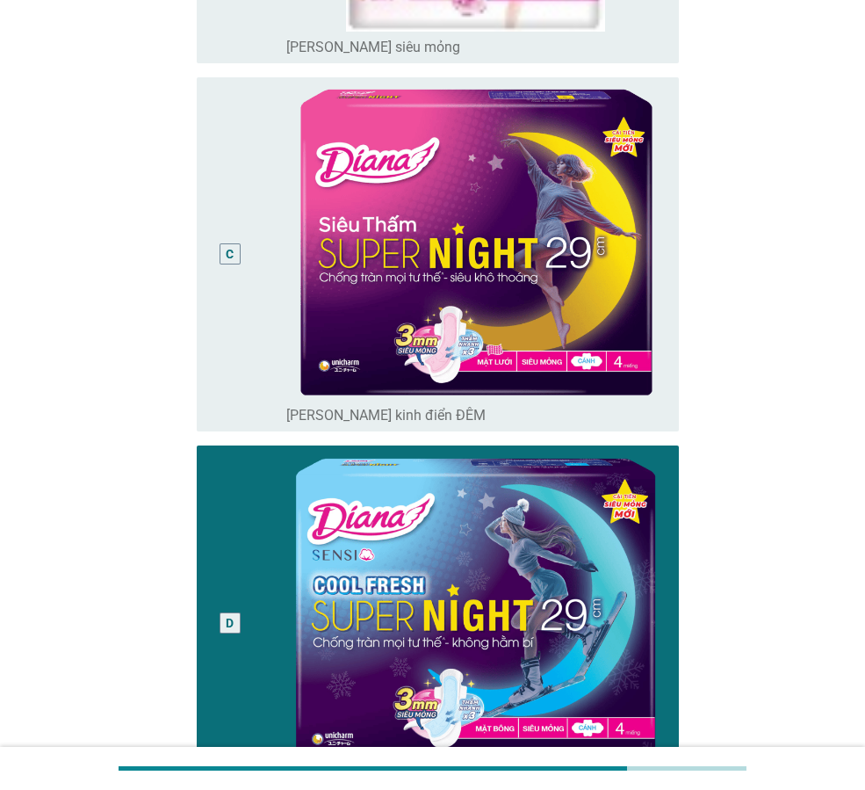
scroll to position [1164, 0]
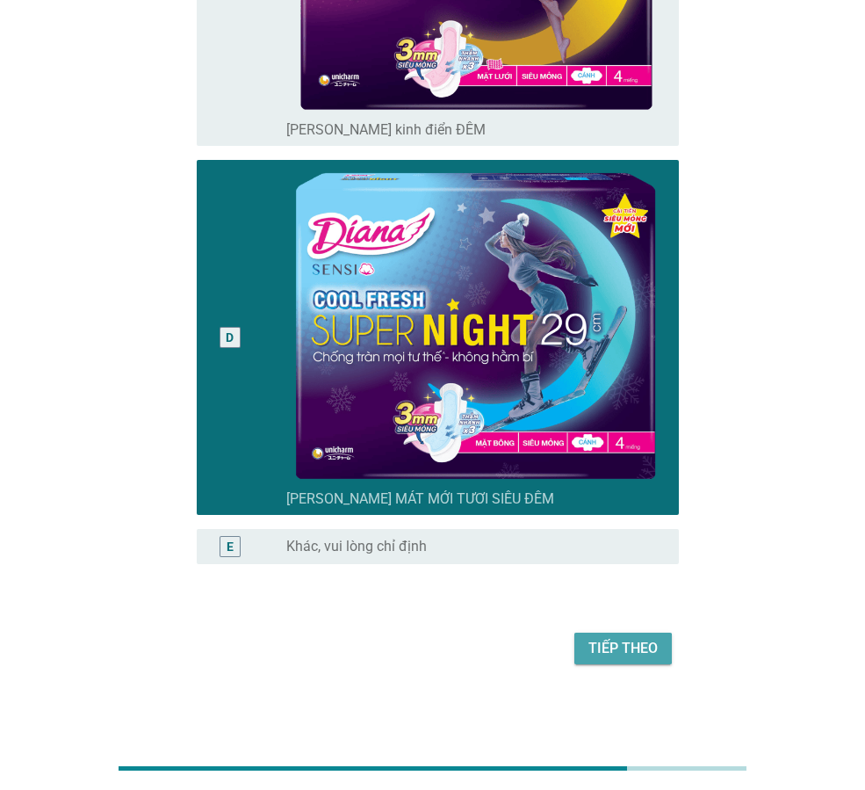
click at [633, 652] on font "Tiếp theo" at bounding box center [623, 648] width 69 height 17
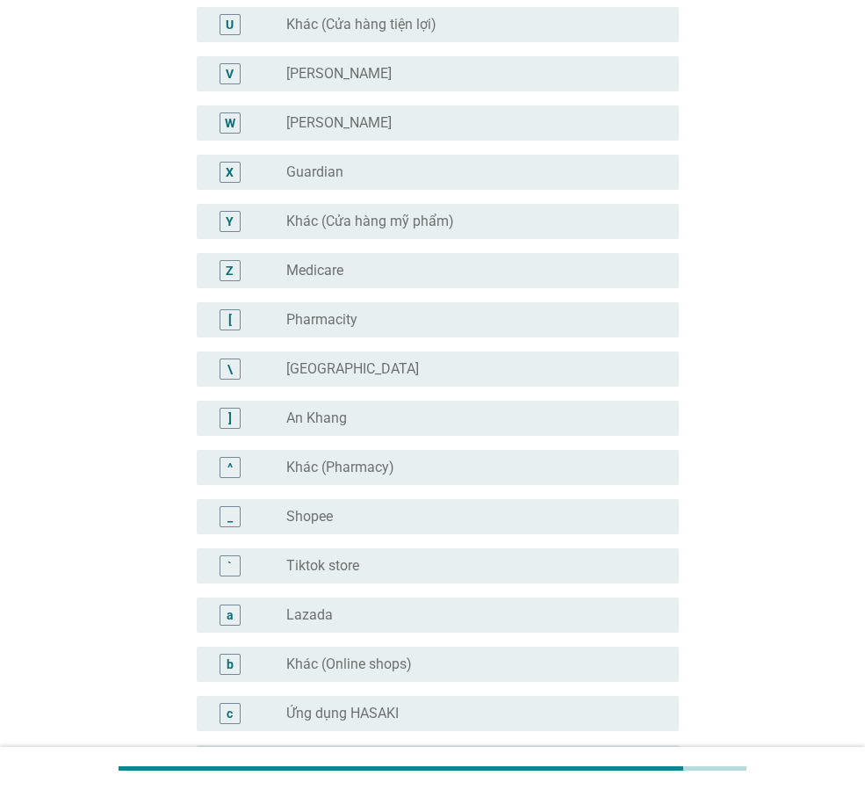
scroll to position [0, 0]
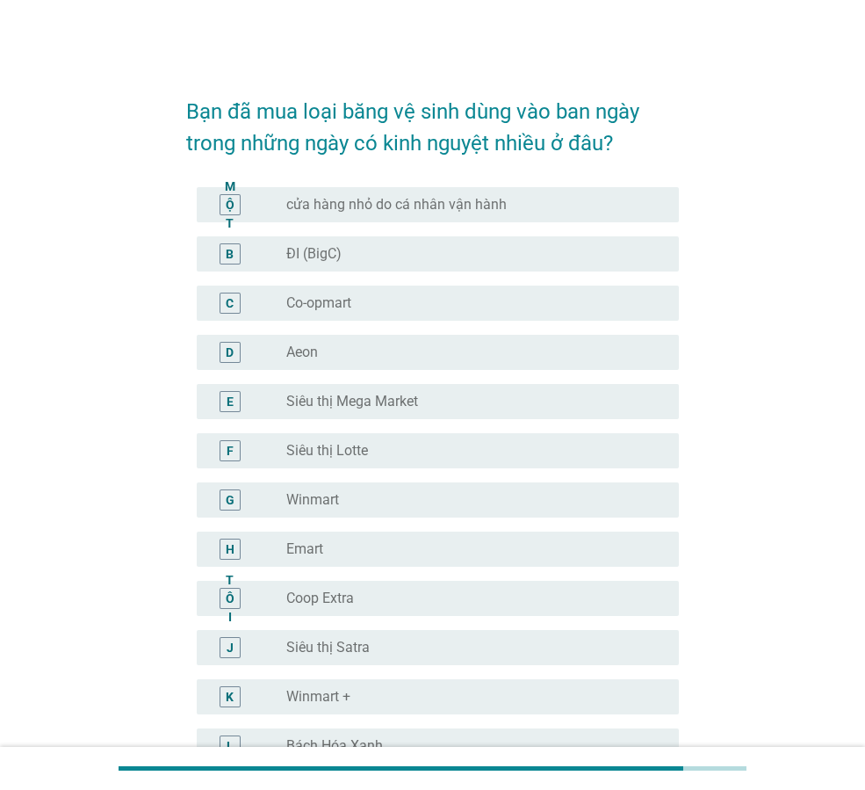
click at [350, 228] on div "MỘT nút radio chưa được chọn cửa hàng nhỏ do cá nhân vận hành" at bounding box center [432, 204] width 493 height 49
click at [340, 252] on font "ĐI (BigC)" at bounding box center [313, 253] width 55 height 17
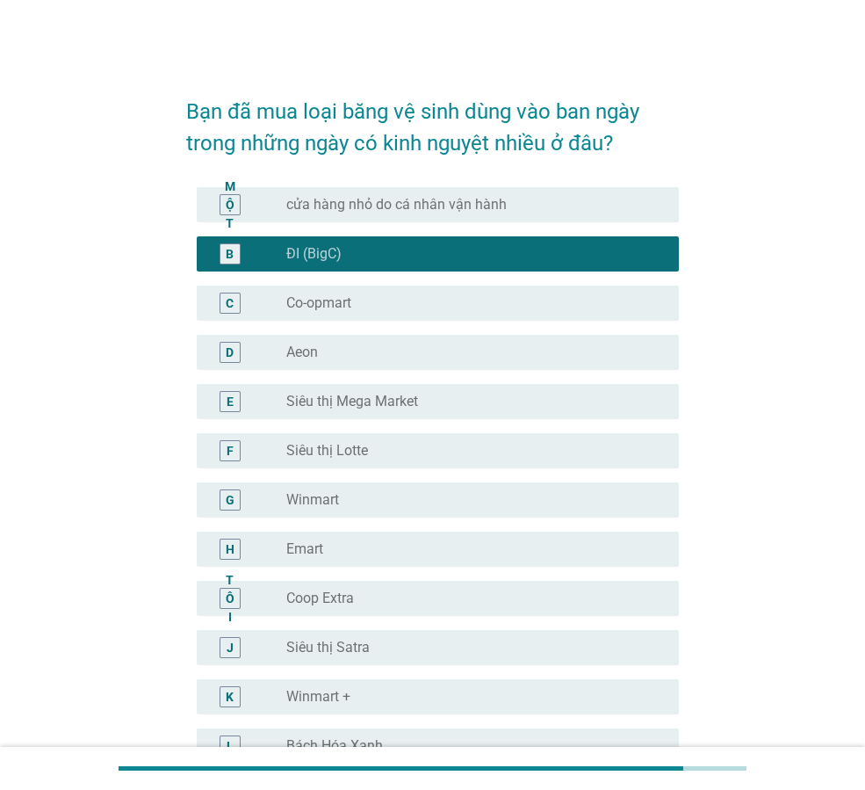
click at [389, 426] on div "F nút radio chưa được chọn Siêu thị Lotte" at bounding box center [432, 450] width 493 height 49
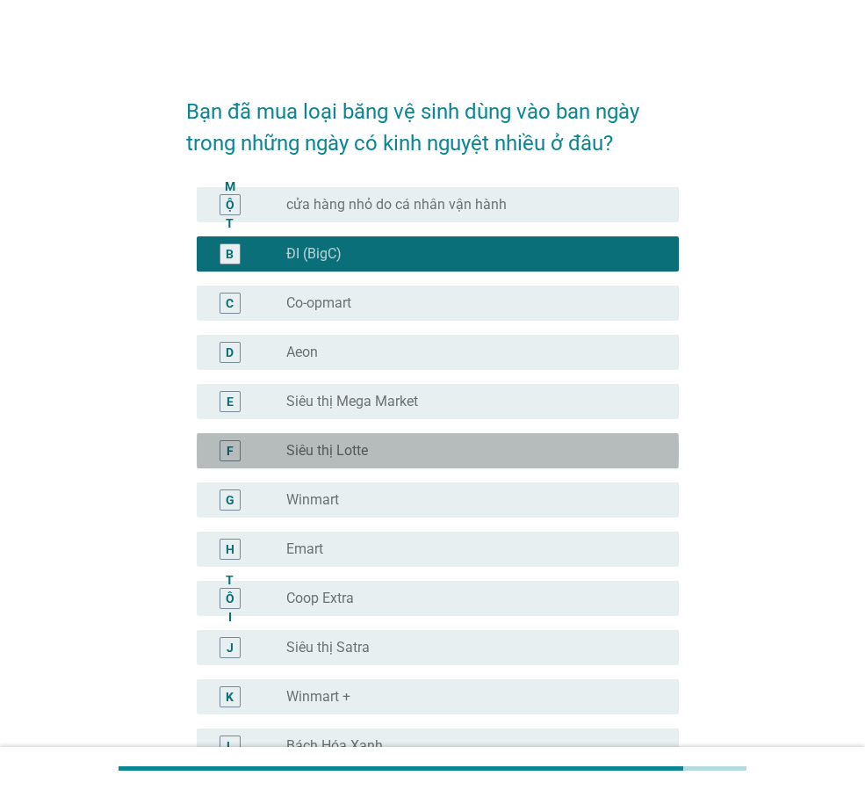
click at [373, 448] on div "nút radio chưa được chọn Siêu thị Lotte" at bounding box center [468, 451] width 365 height 18
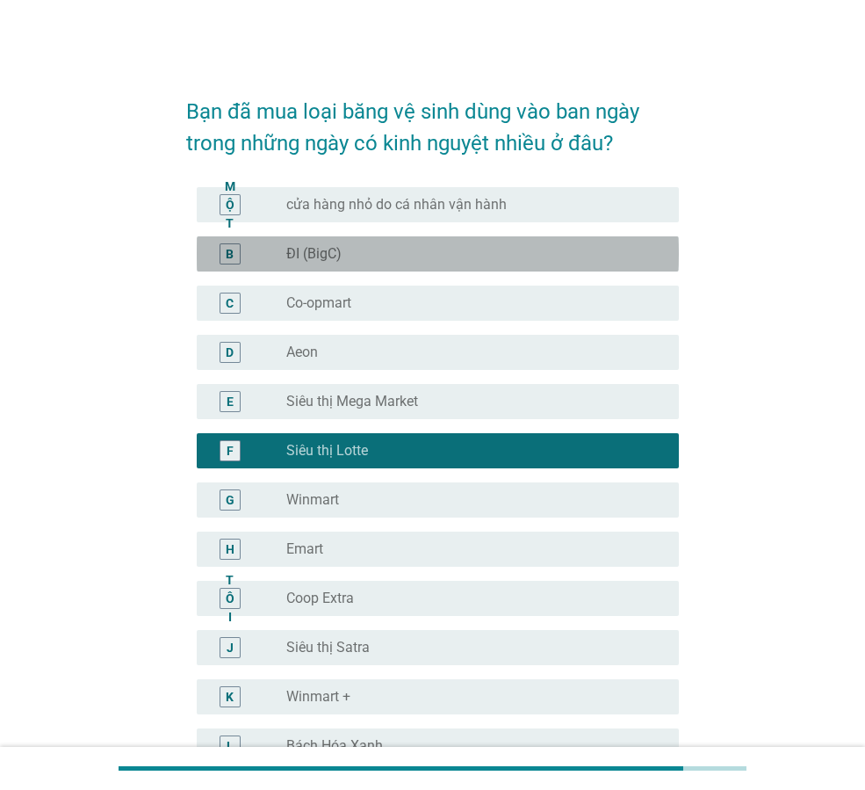
click at [432, 253] on div "nút radio chưa được chọn ĐI (BigC)" at bounding box center [468, 254] width 365 height 18
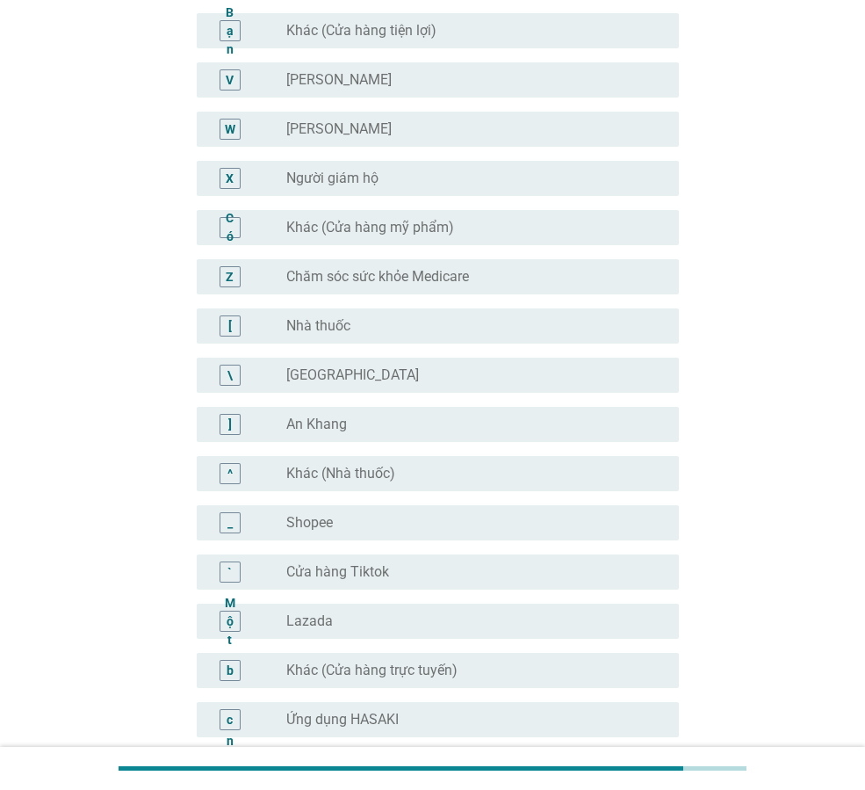
scroll to position [1494, 0]
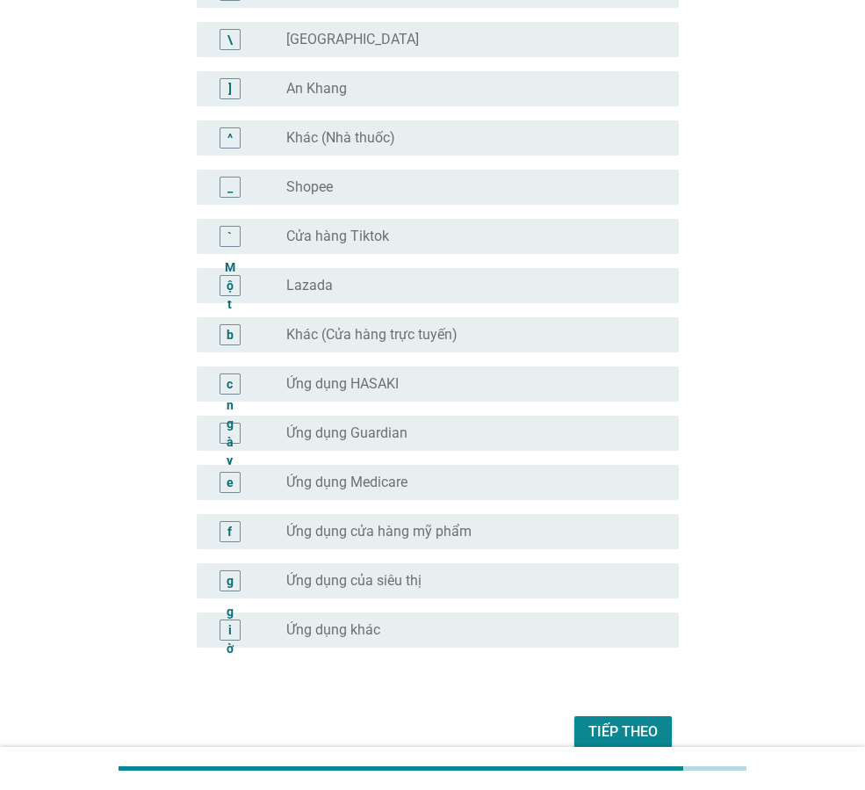
click at [618, 734] on font "Tiếp theo" at bounding box center [623, 731] width 69 height 17
